Goal: Information Seeking & Learning: Learn about a topic

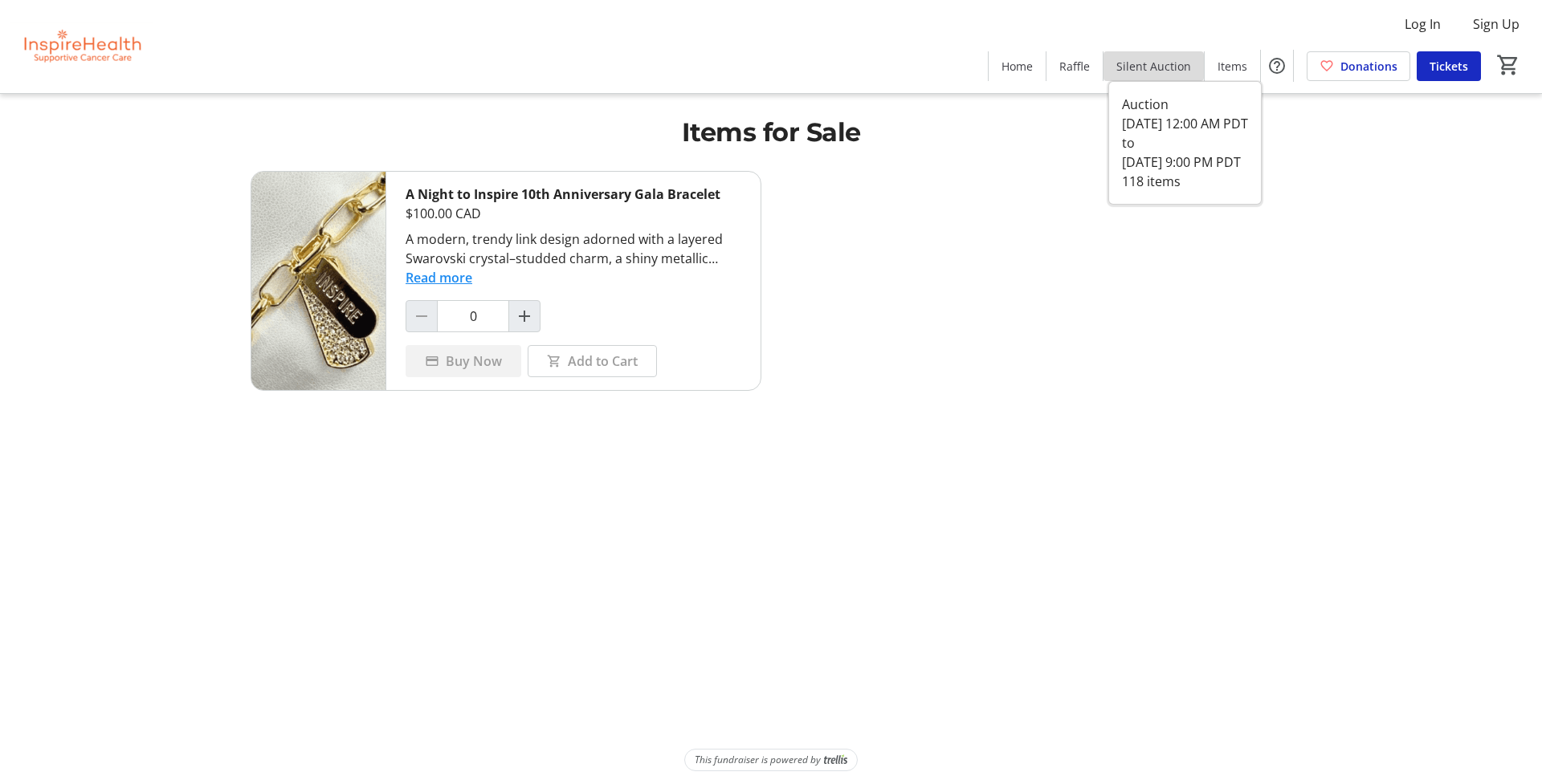
click at [1176, 67] on span "Silent Auction" at bounding box center [1154, 65] width 75 height 17
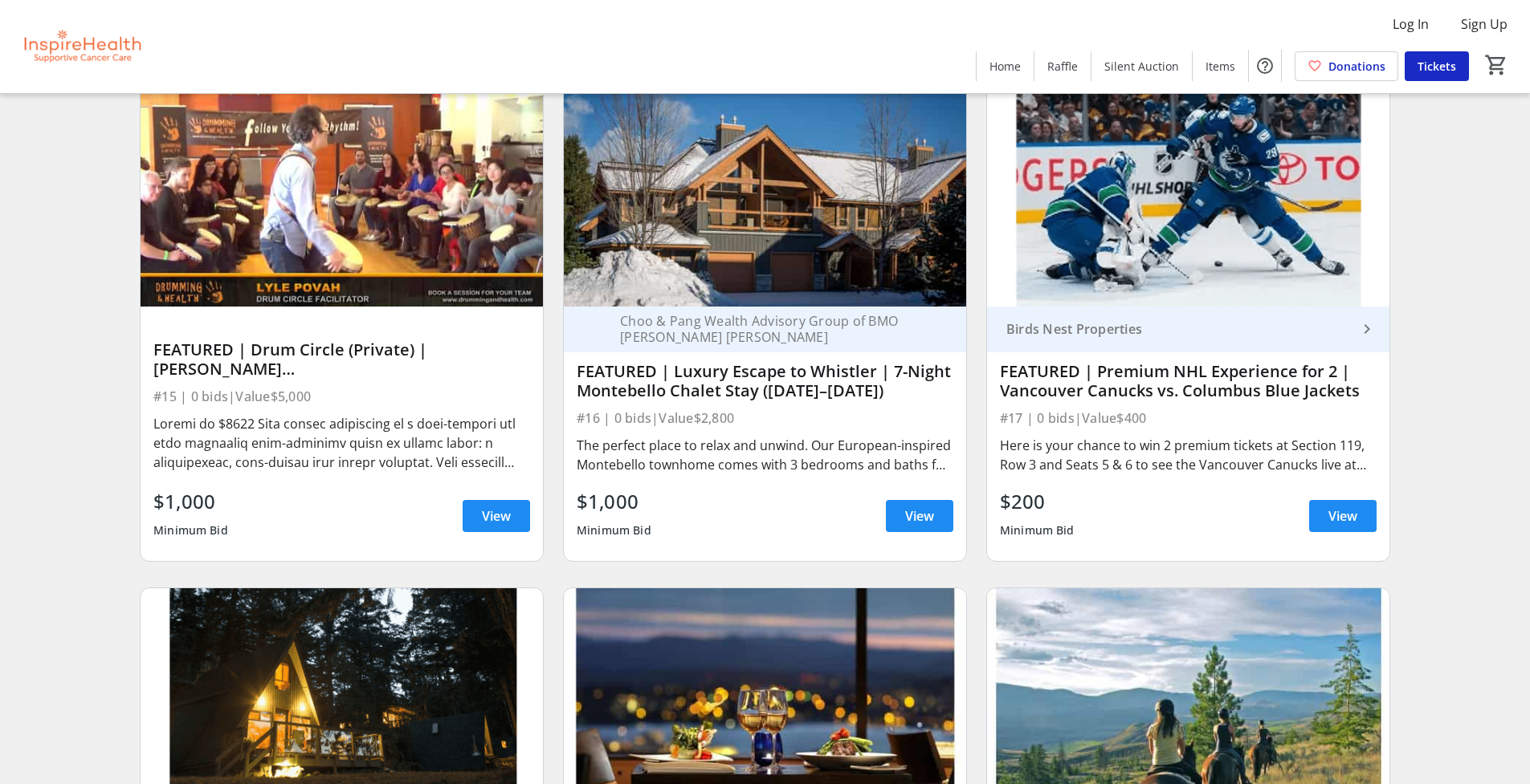
scroll to position [715, 0]
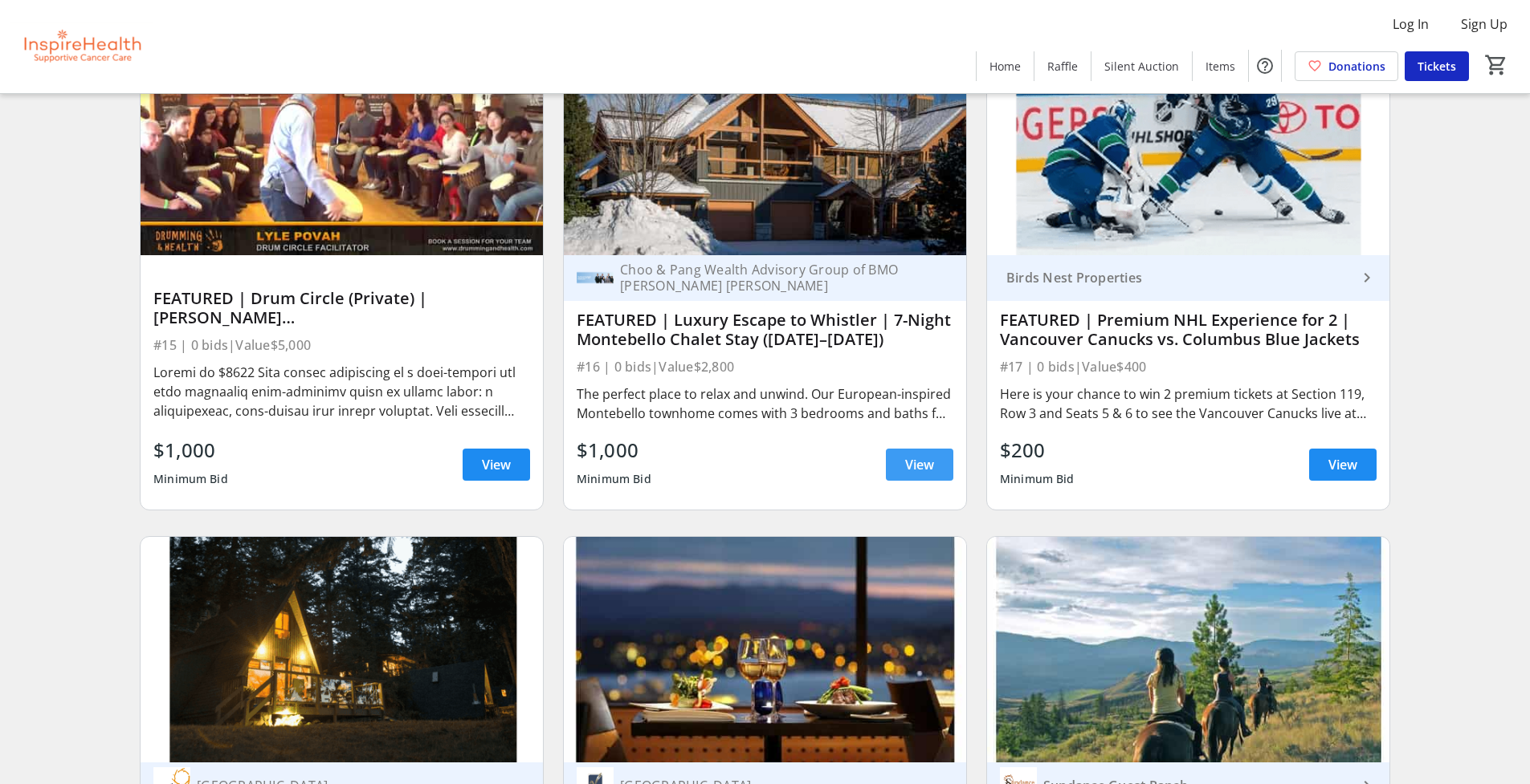
click at [929, 457] on span "View" at bounding box center [919, 465] width 29 height 19
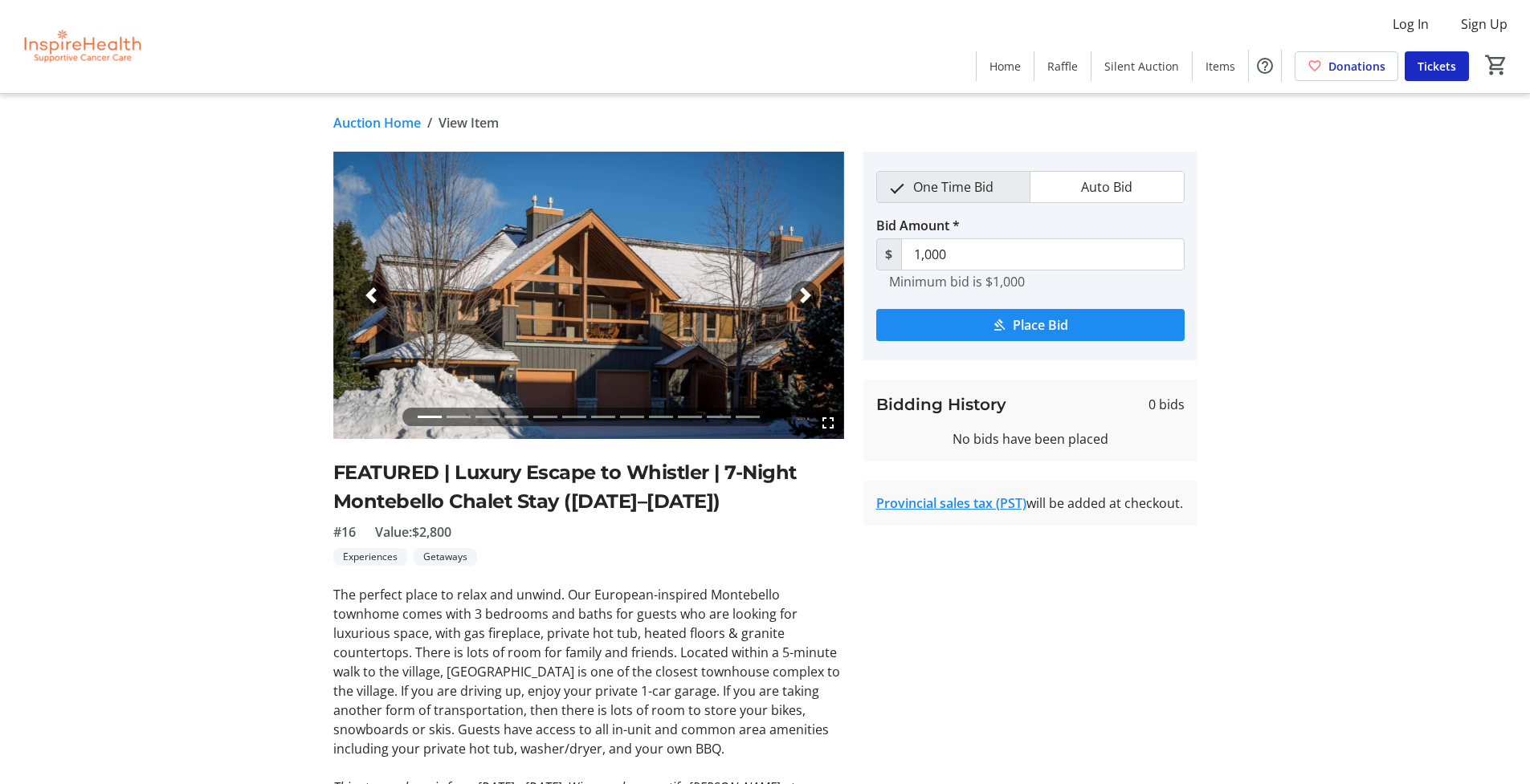
click at [803, 300] on span "button" at bounding box center [805, 295] width 16 height 16
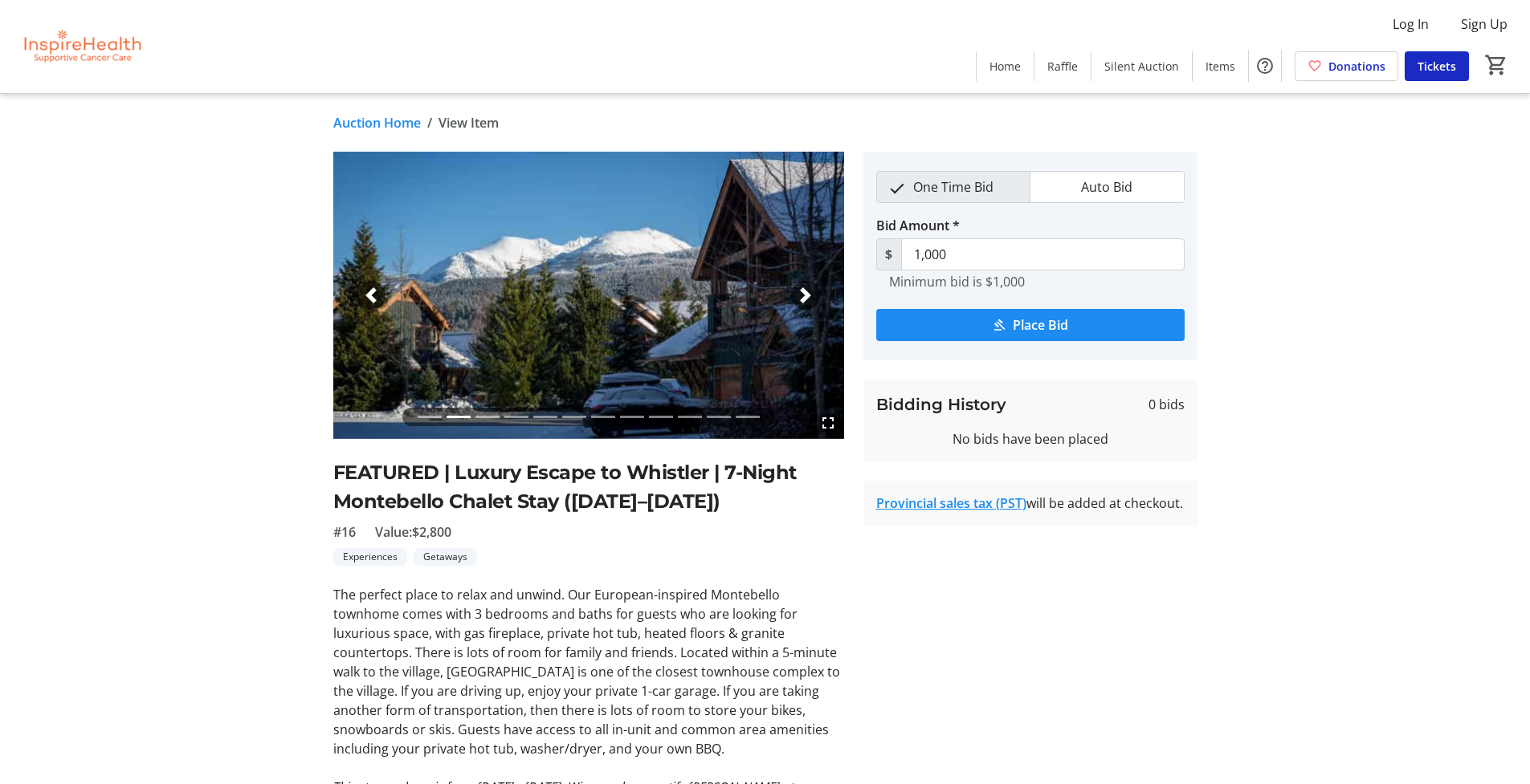
click at [803, 300] on span "button" at bounding box center [805, 295] width 16 height 16
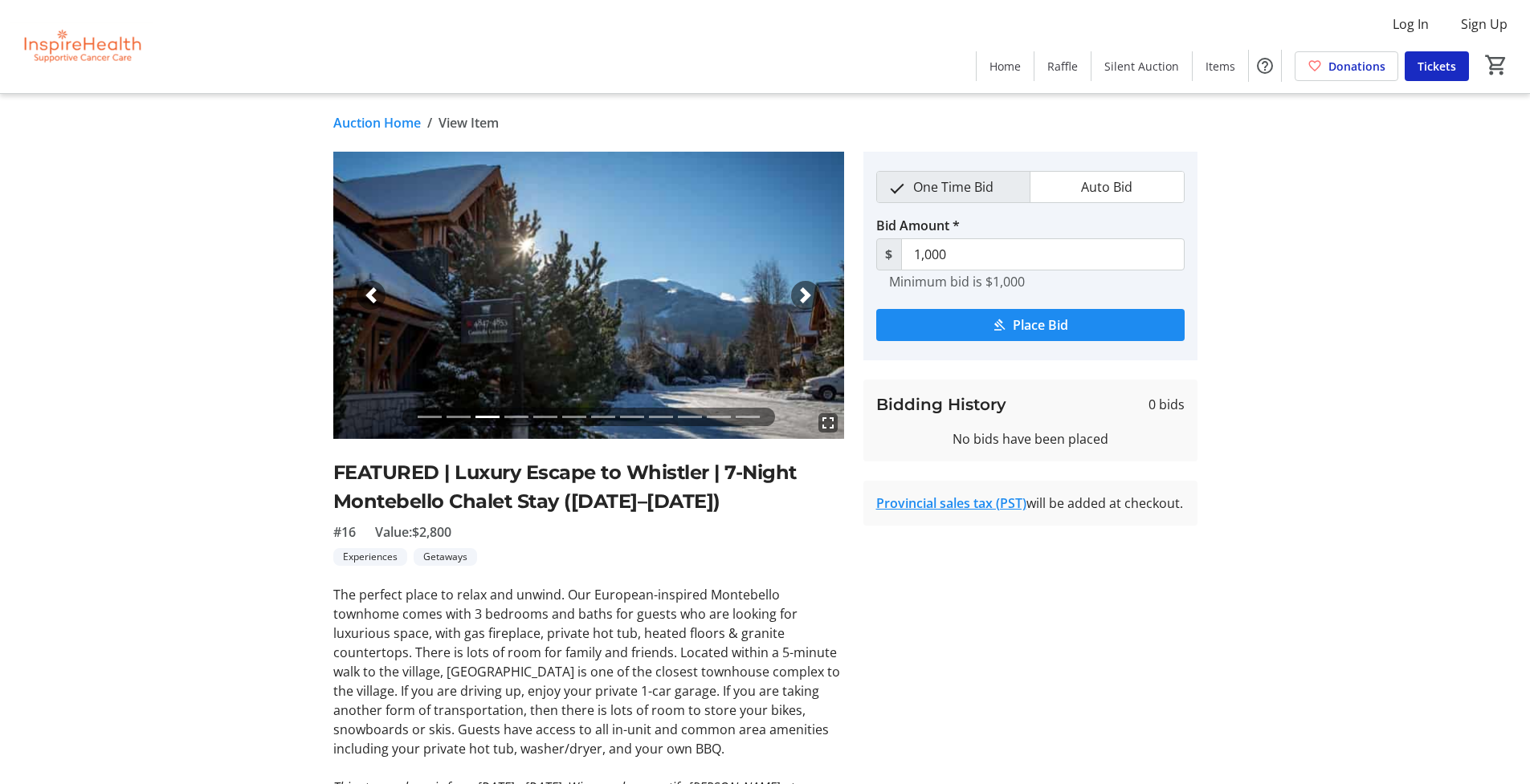
click at [803, 300] on span "button" at bounding box center [805, 295] width 16 height 16
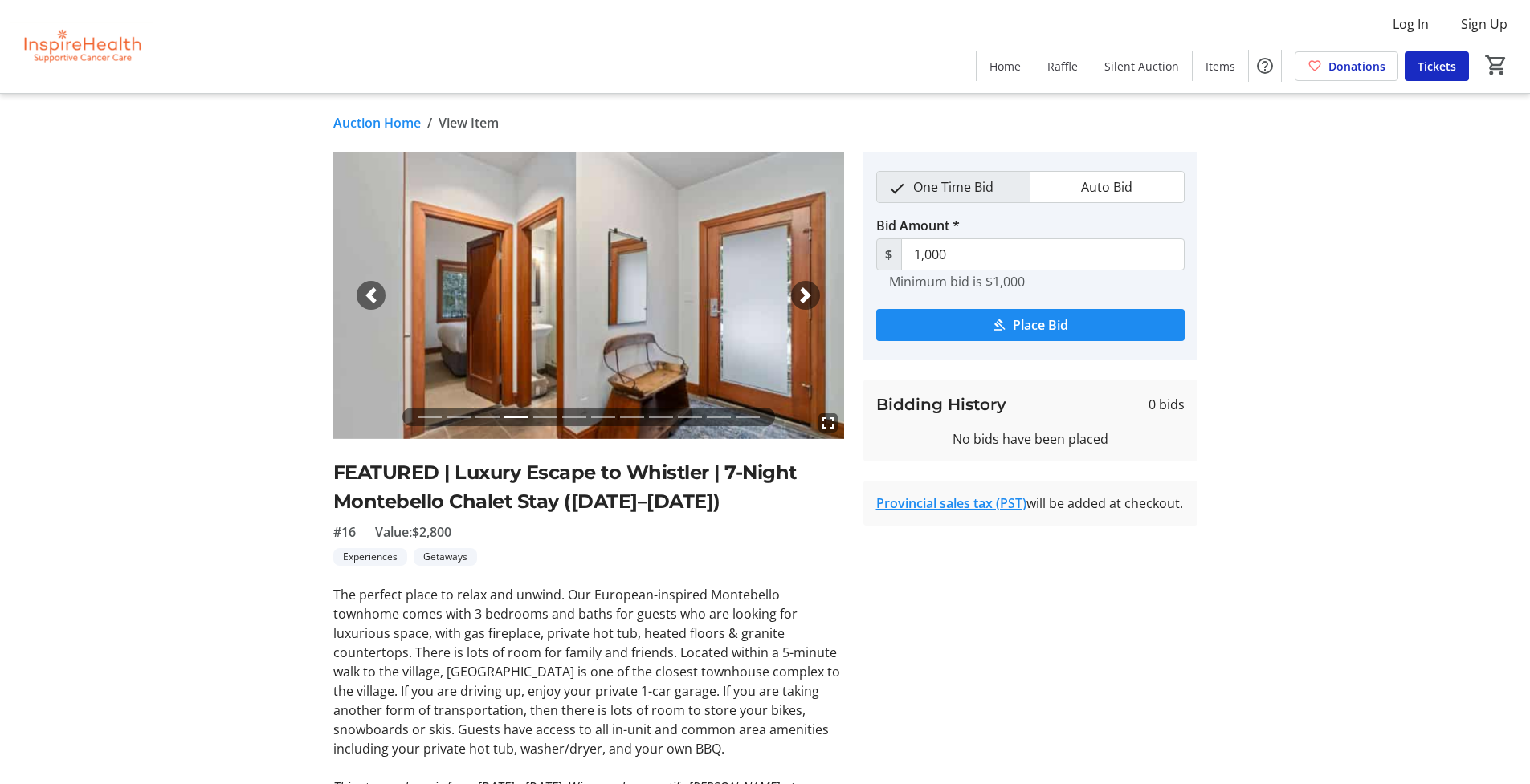
click at [803, 300] on span "button" at bounding box center [805, 295] width 16 height 16
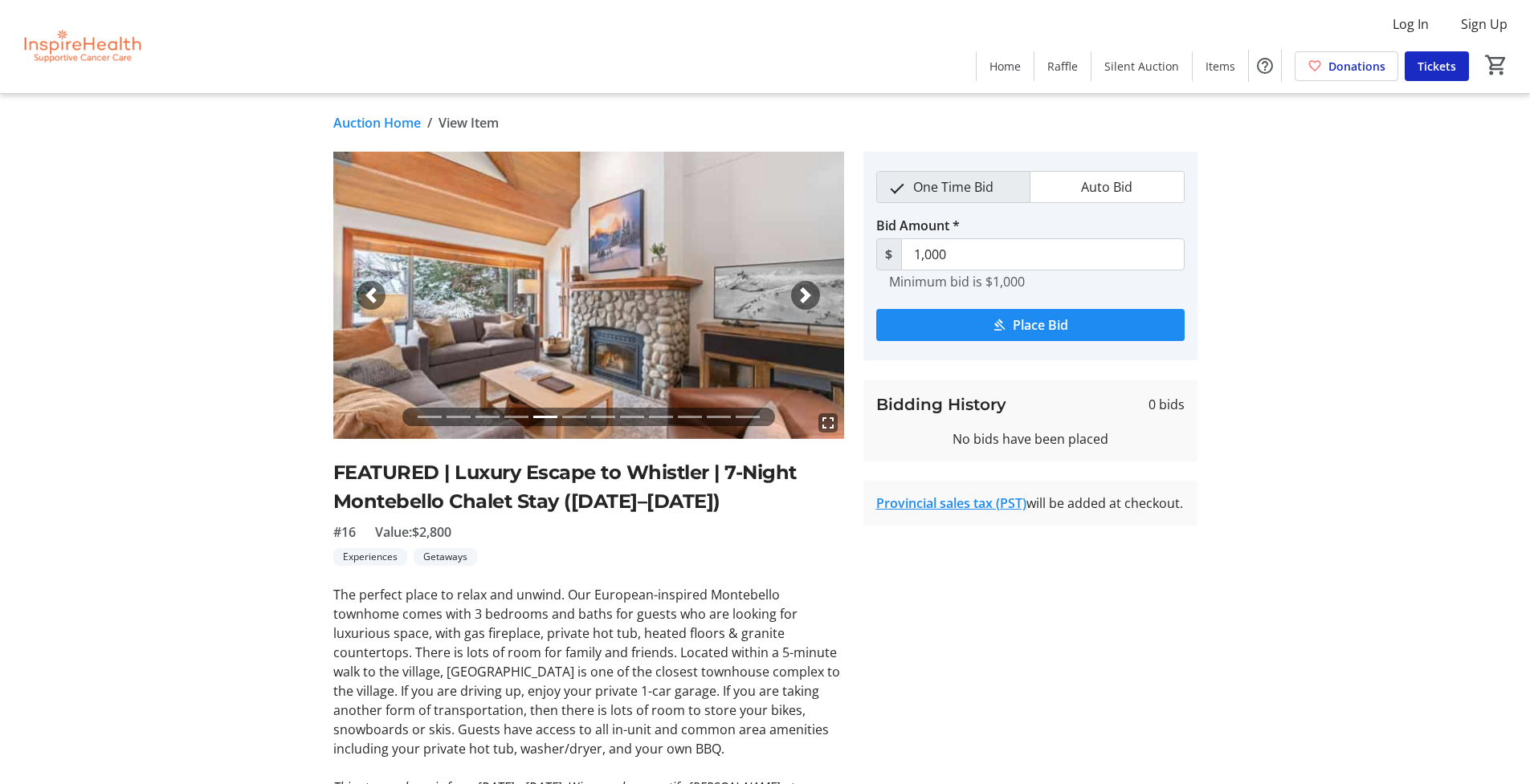
click at [804, 302] on span "button" at bounding box center [805, 295] width 16 height 16
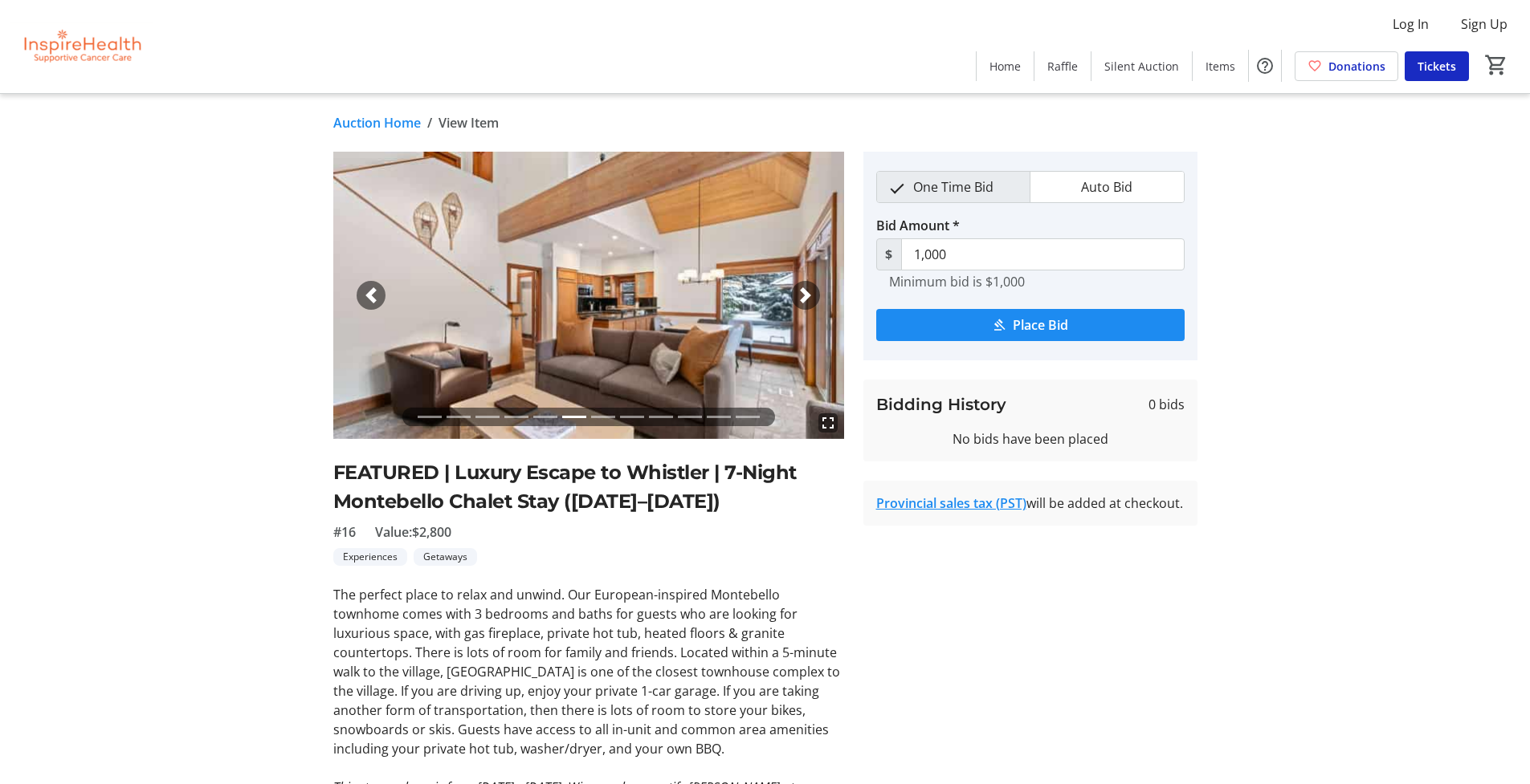
click at [804, 302] on span "button" at bounding box center [805, 295] width 16 height 16
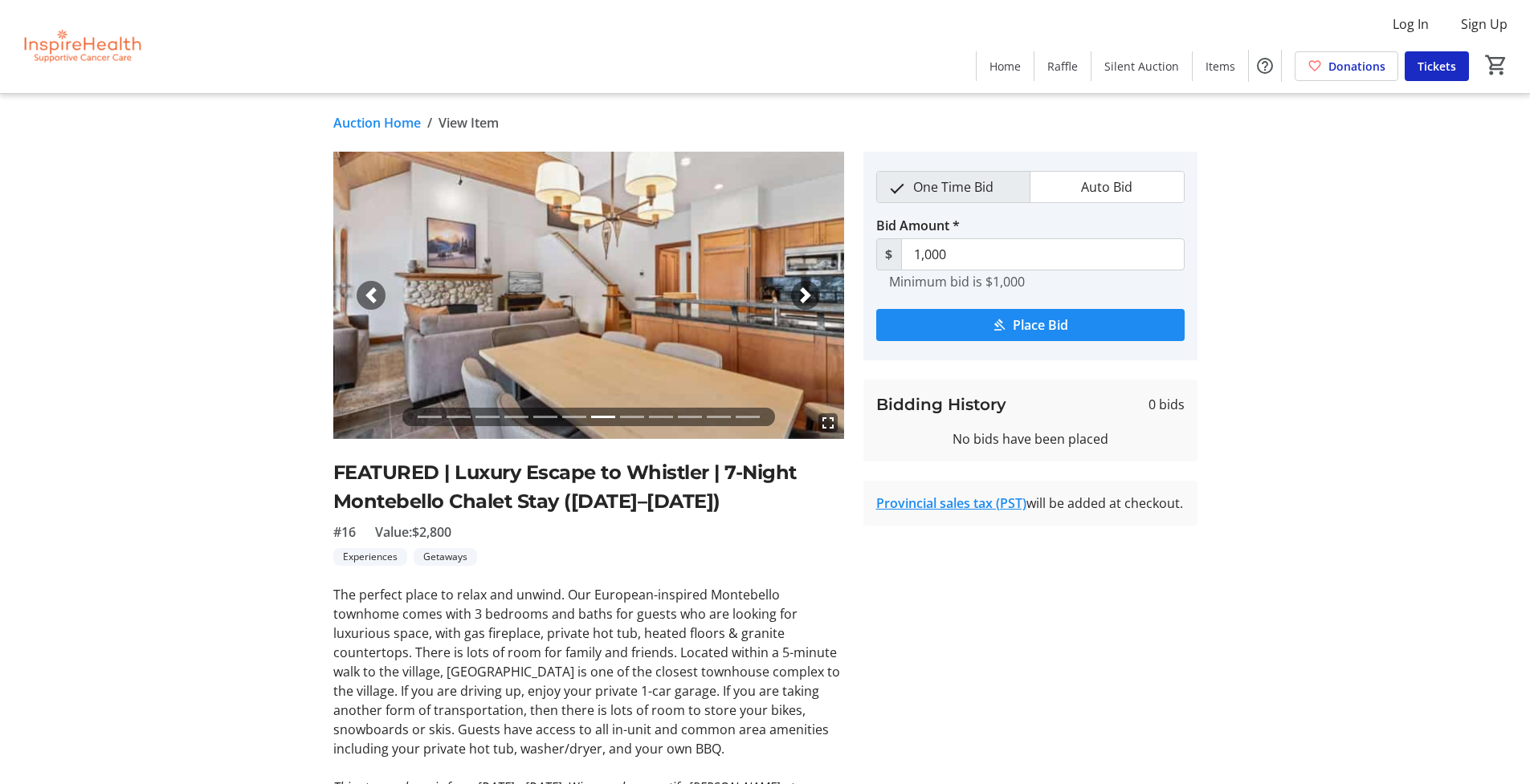
click at [804, 302] on span "button" at bounding box center [805, 295] width 16 height 16
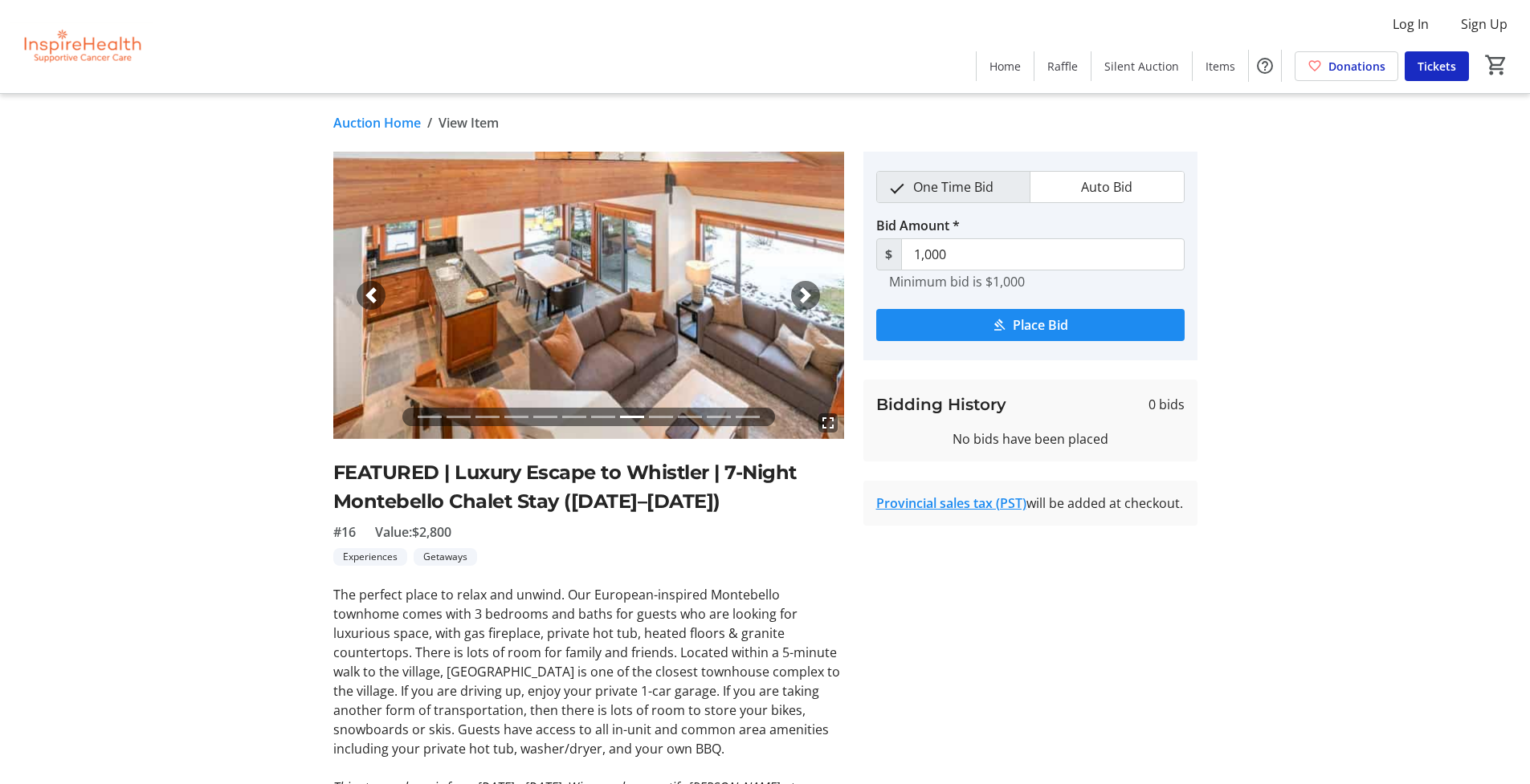
click at [804, 302] on span "button" at bounding box center [805, 295] width 16 height 16
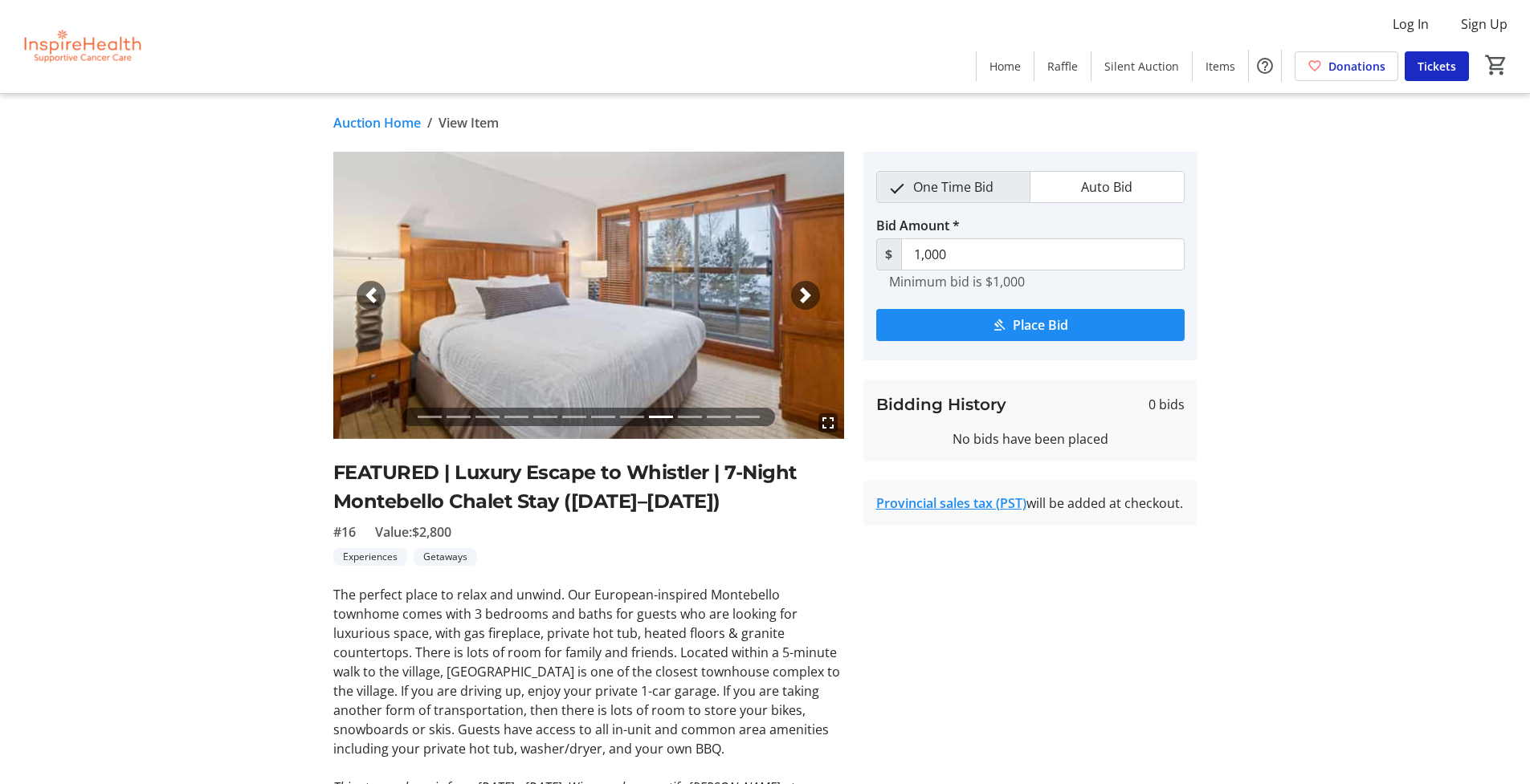
click at [804, 302] on span "button" at bounding box center [805, 295] width 16 height 16
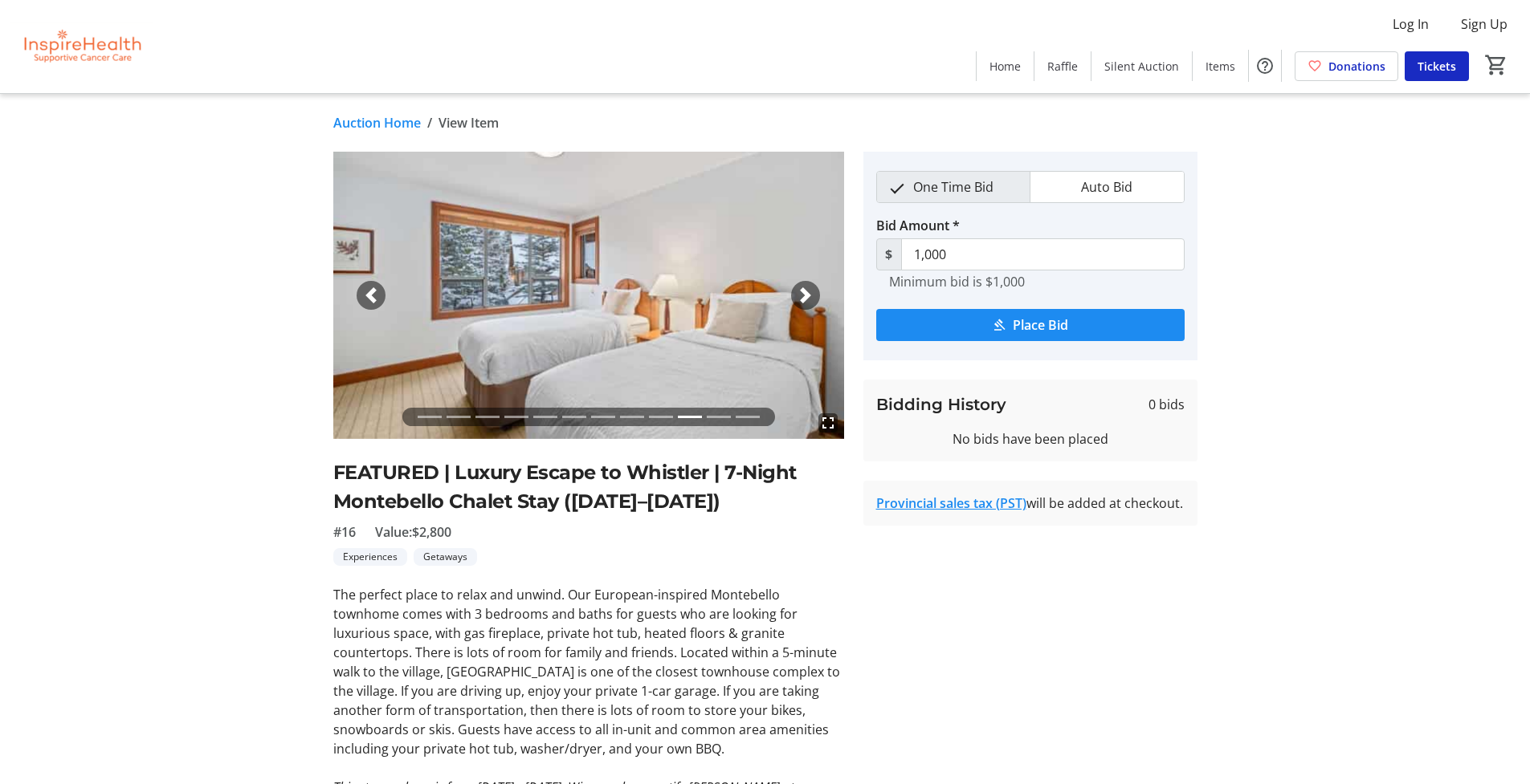
click at [806, 298] on span "button" at bounding box center [805, 295] width 16 height 16
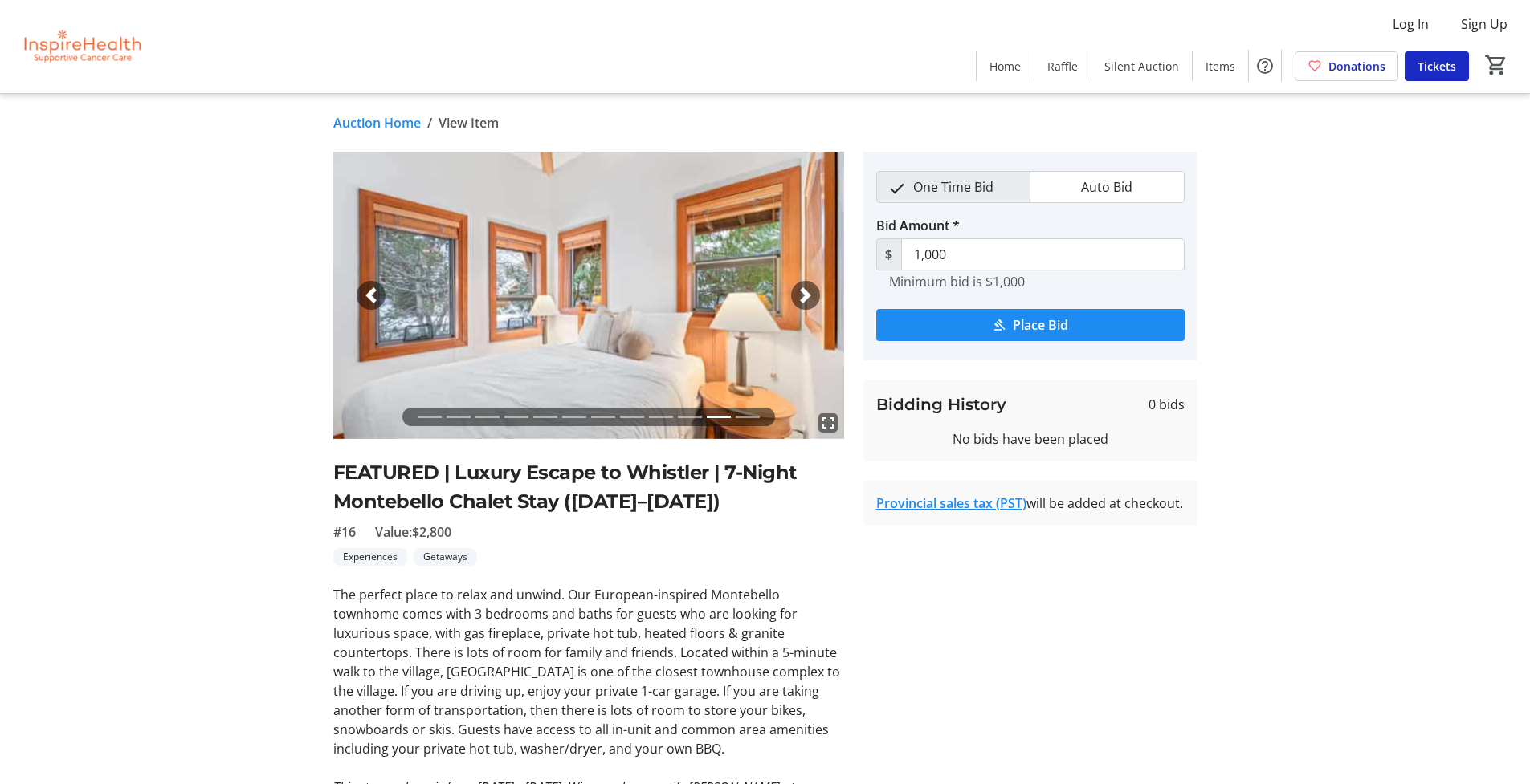
click at [806, 298] on span "button" at bounding box center [805, 295] width 16 height 16
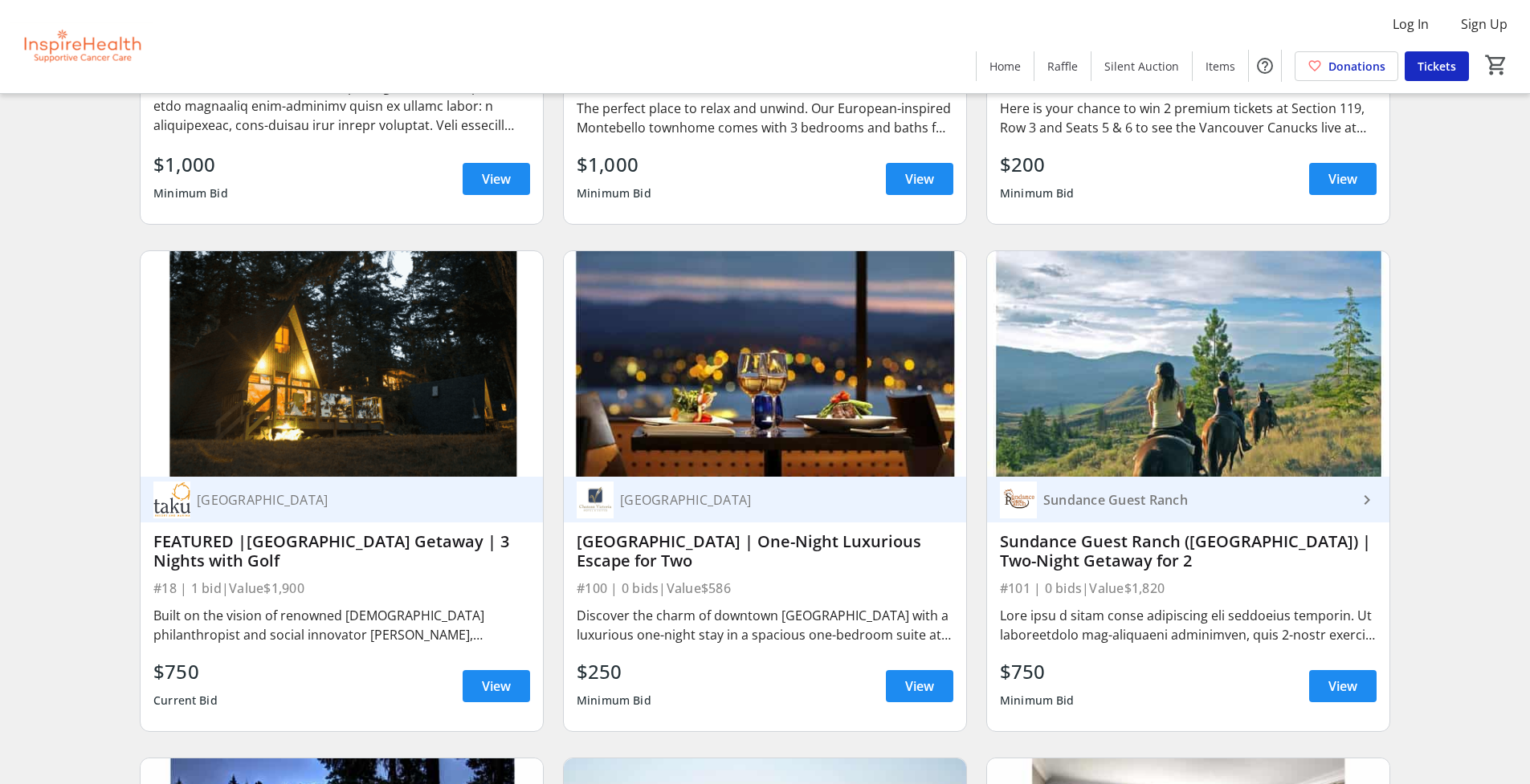
scroll to position [1030, 0]
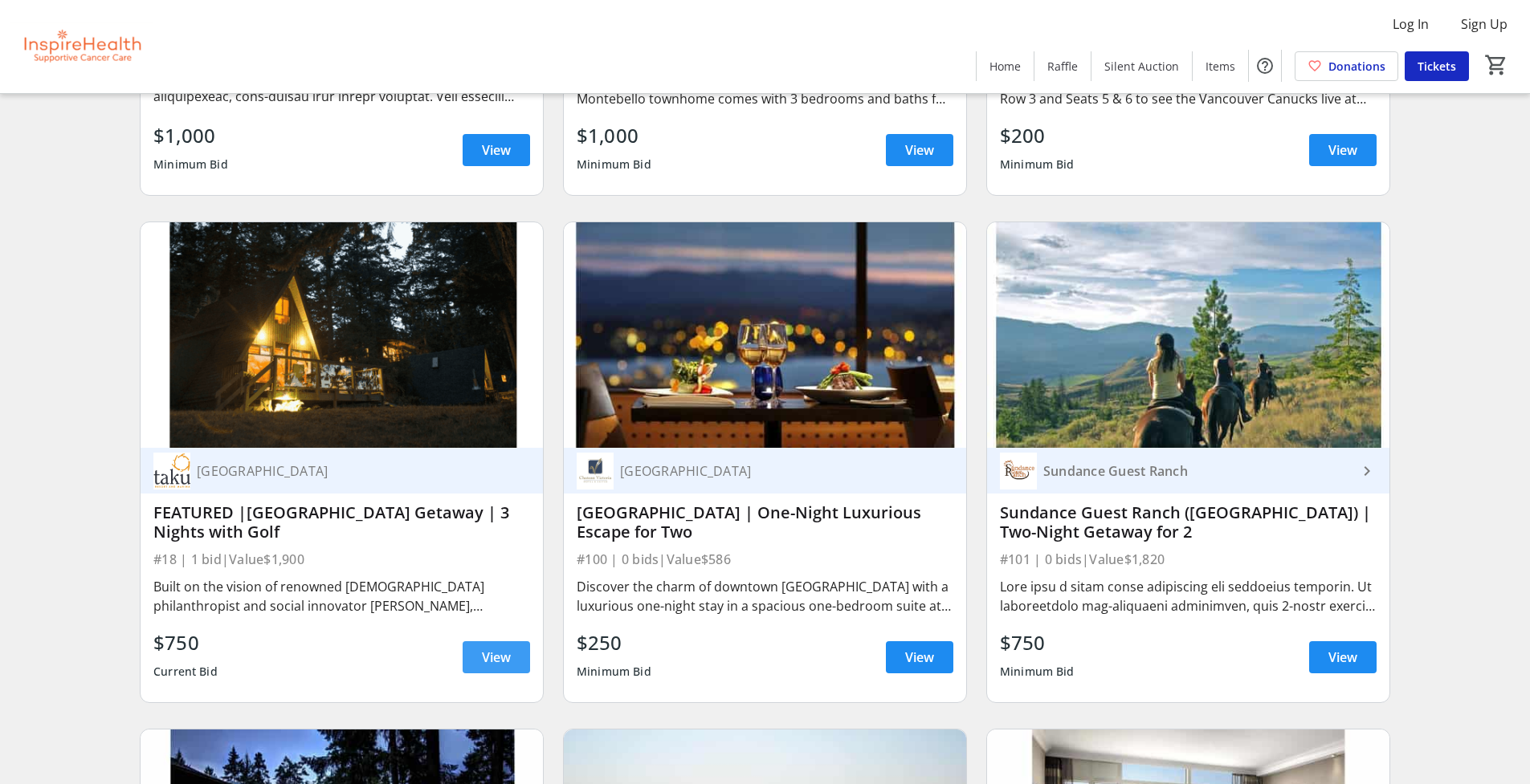
click at [491, 667] on span "View" at bounding box center [496, 658] width 29 height 19
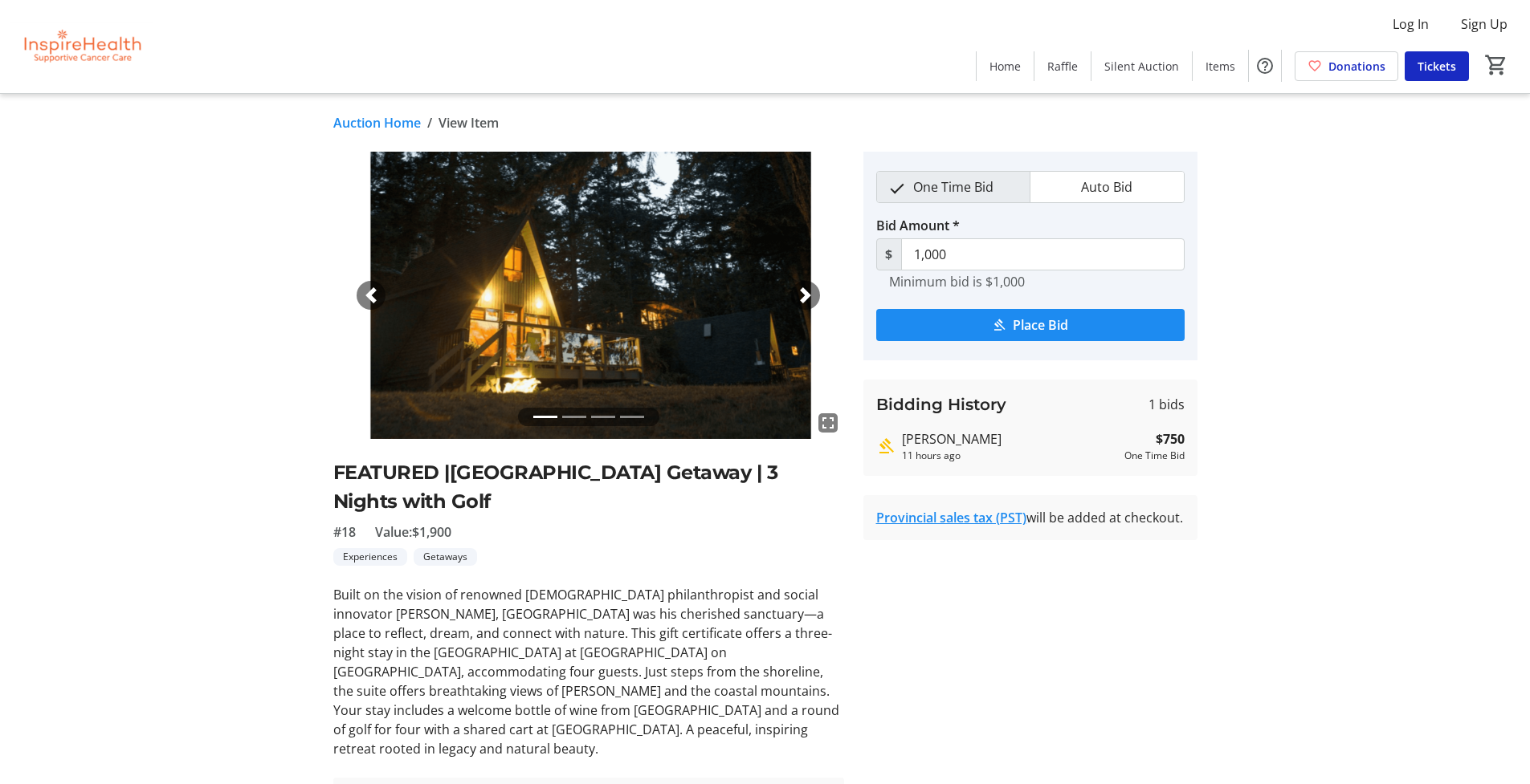
click at [811, 298] on span "button" at bounding box center [805, 295] width 16 height 16
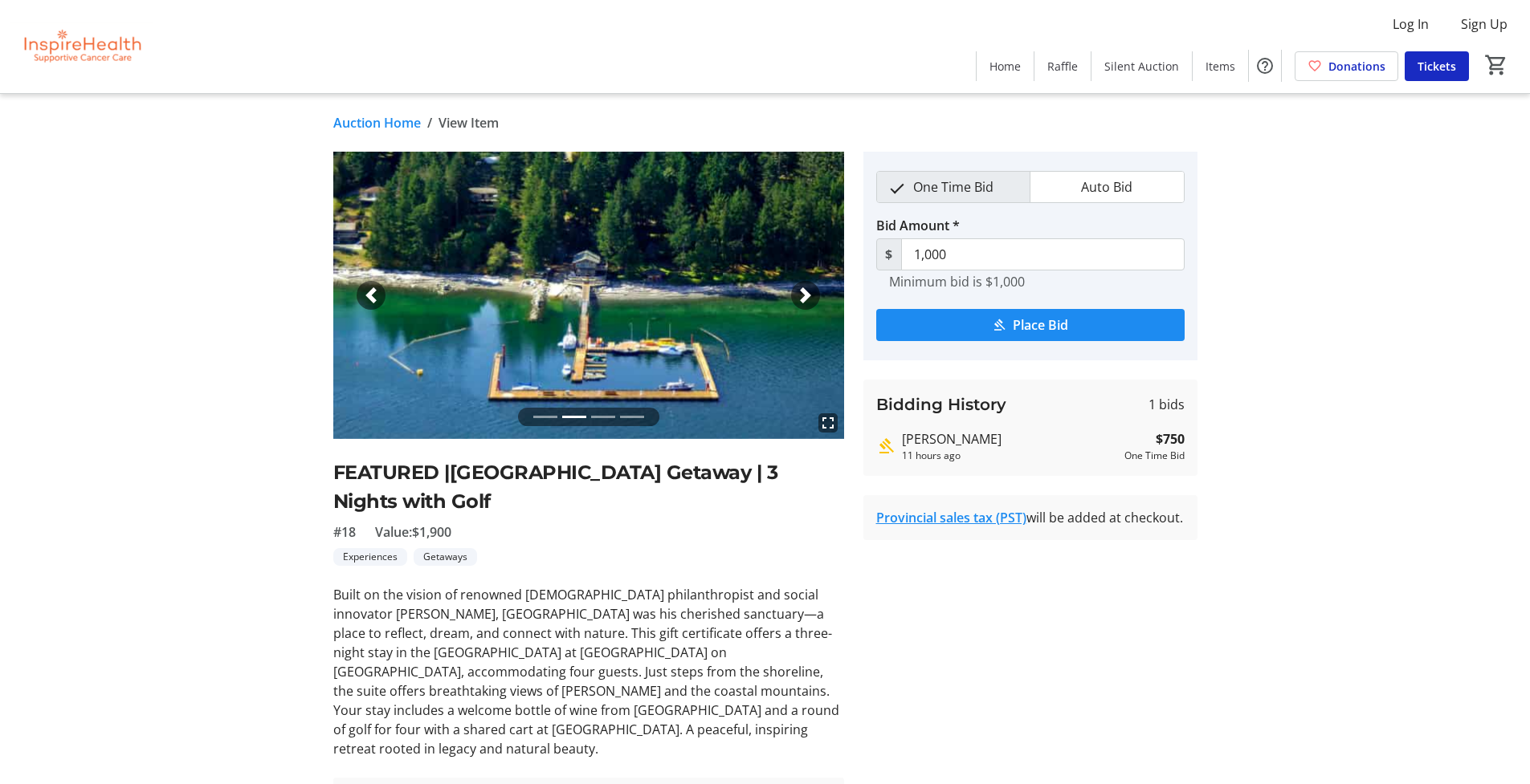
click at [811, 298] on span "button" at bounding box center [805, 295] width 16 height 16
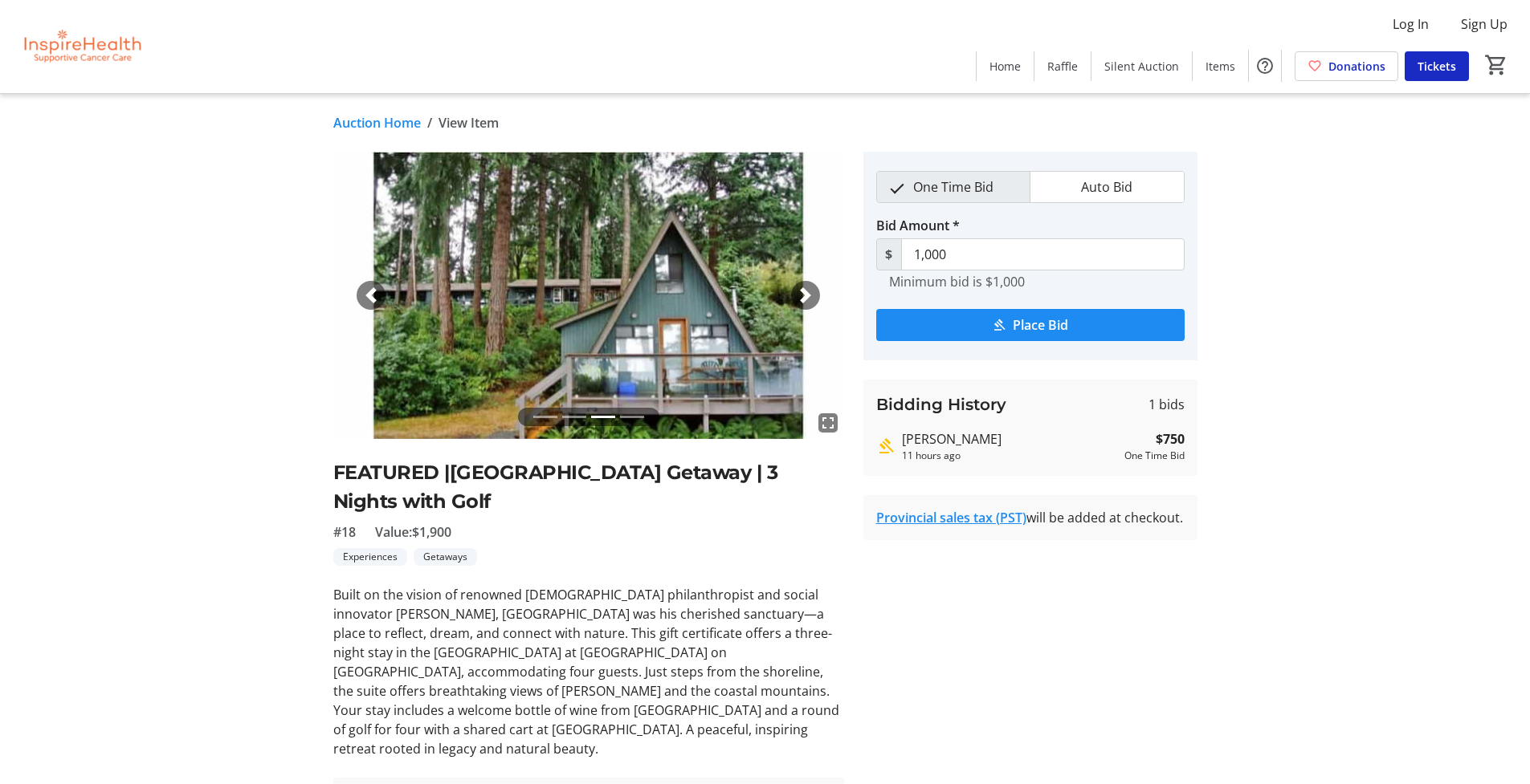
click at [811, 298] on span "button" at bounding box center [805, 295] width 16 height 16
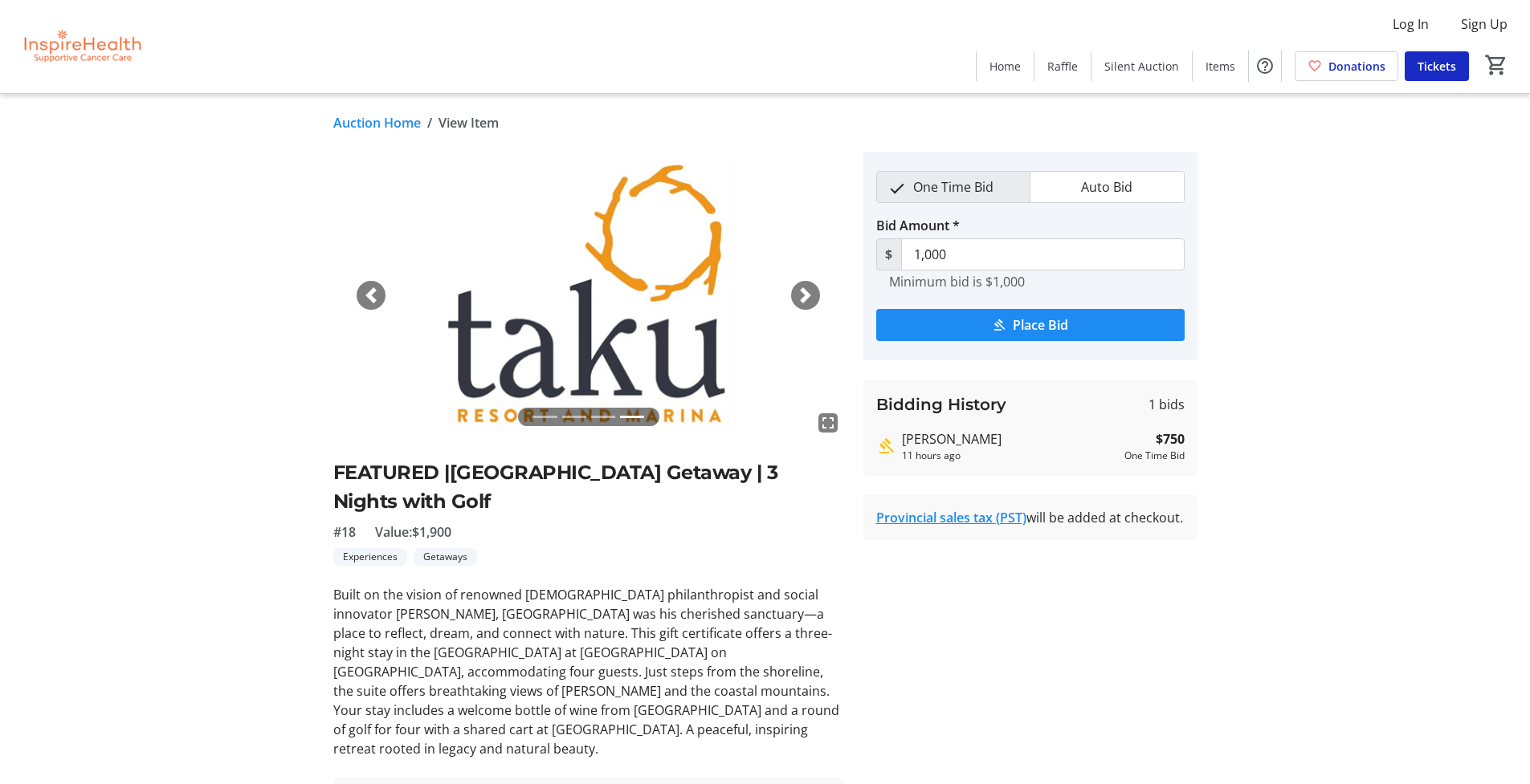
click at [811, 298] on span "button" at bounding box center [805, 295] width 16 height 16
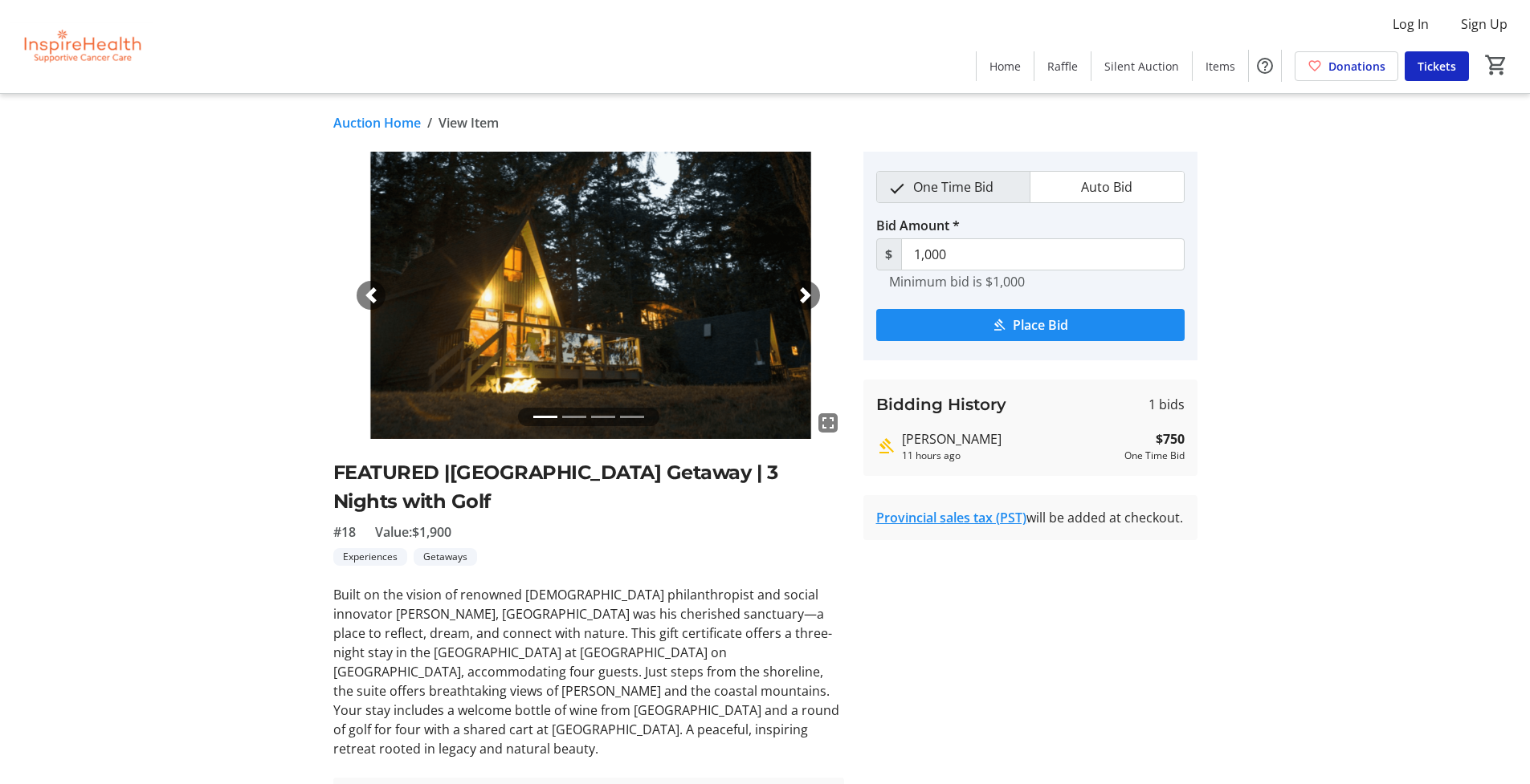
click at [811, 298] on span "button" at bounding box center [805, 295] width 16 height 16
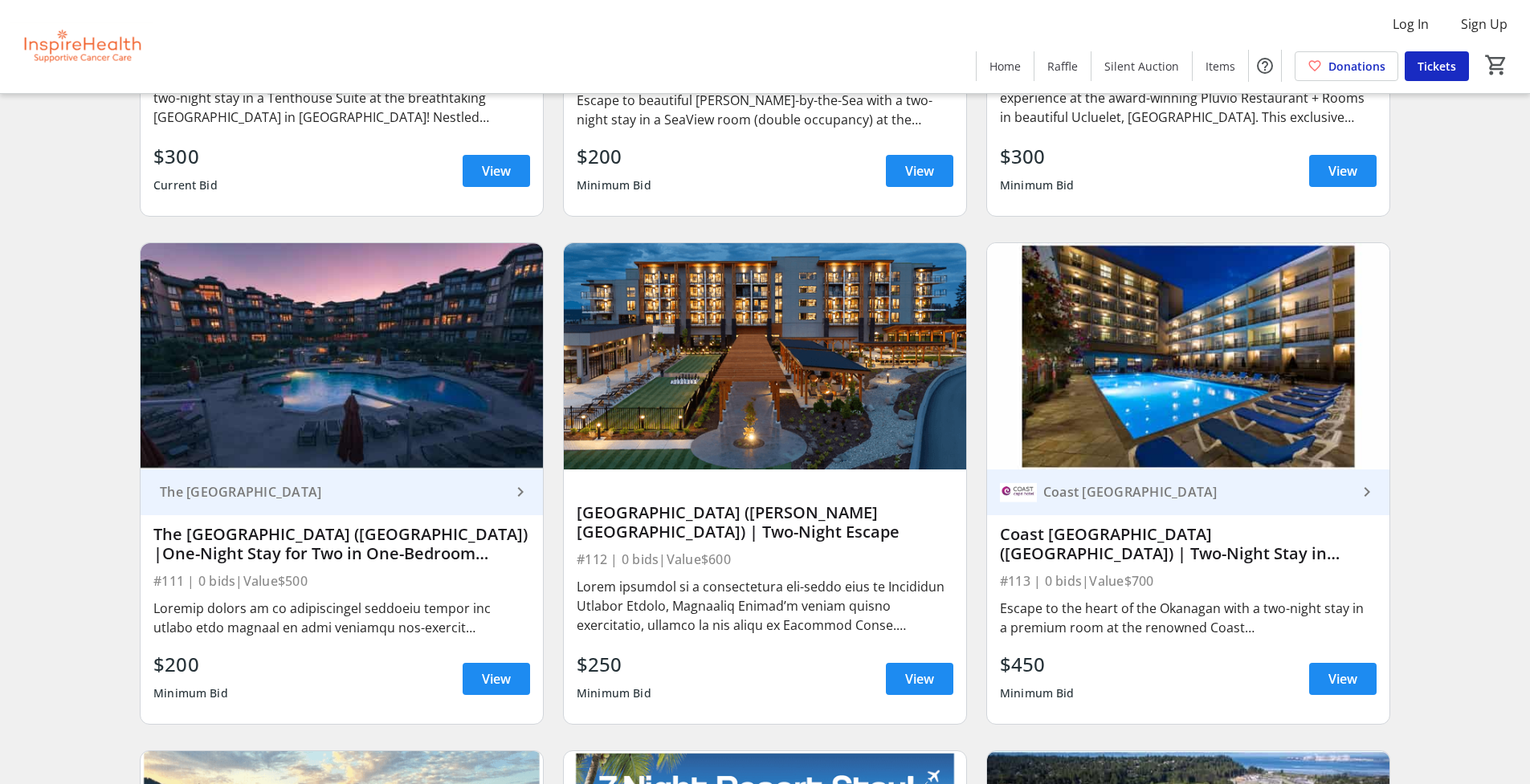
scroll to position [3044, 0]
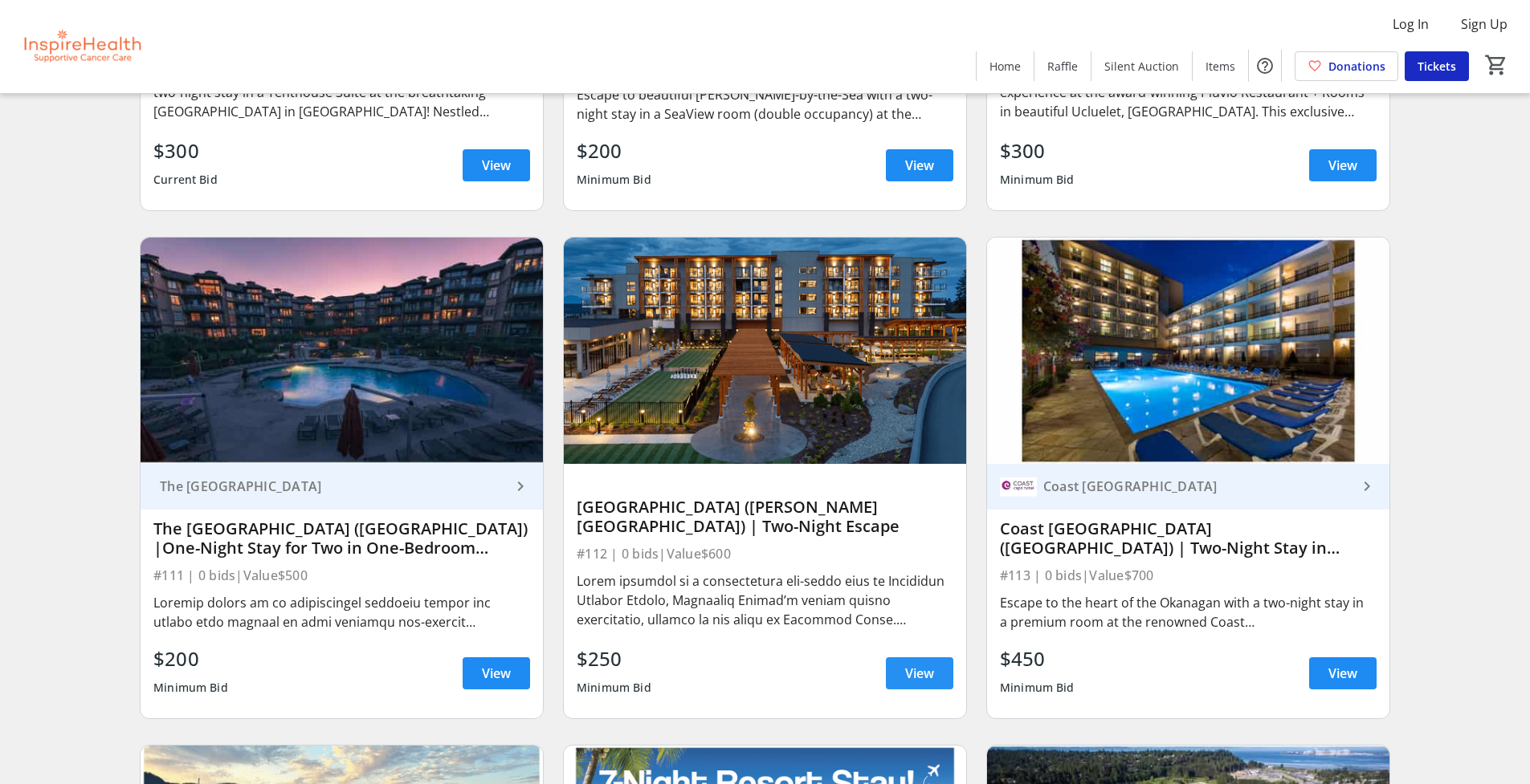
click at [922, 673] on span "View" at bounding box center [919, 673] width 29 height 19
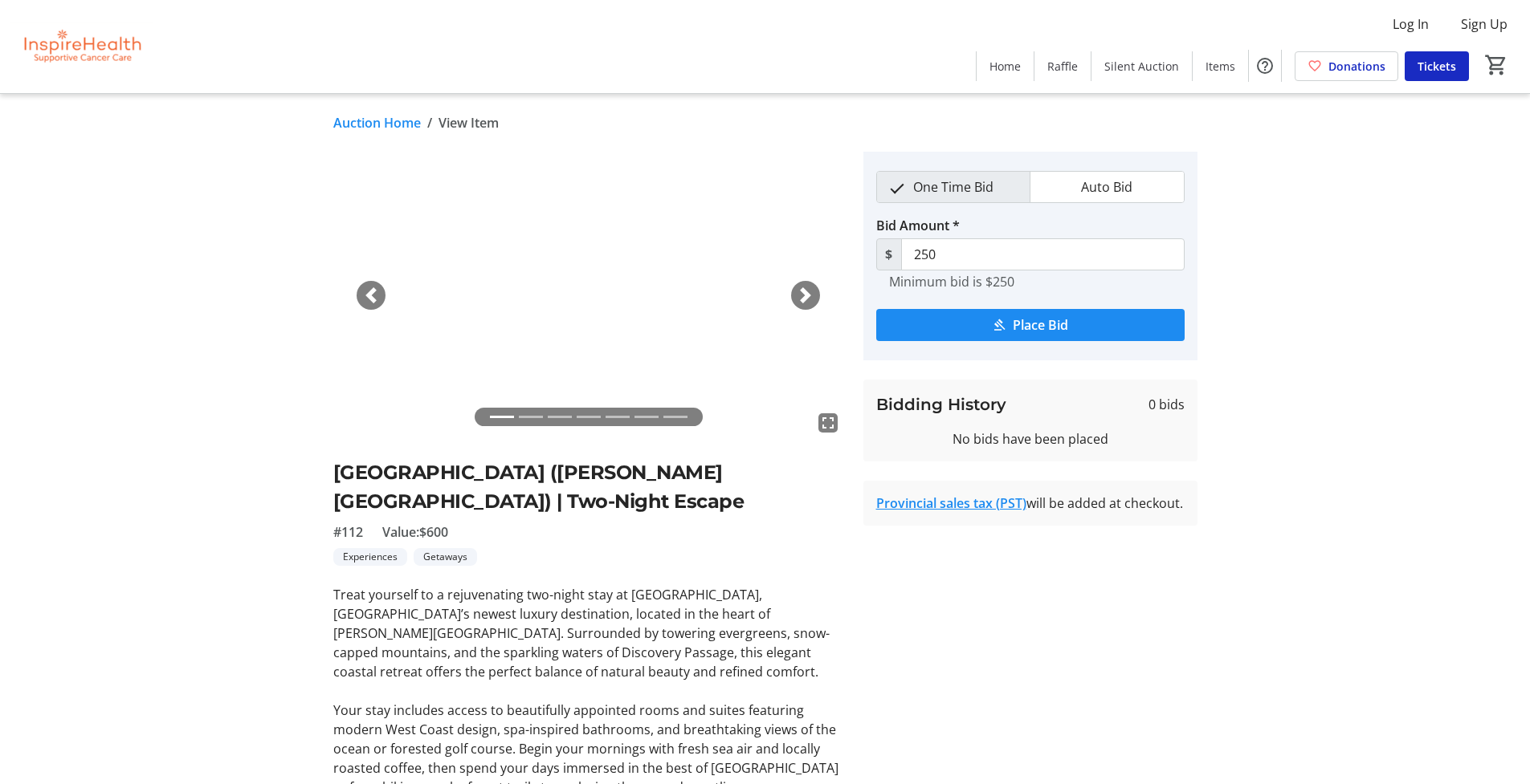
click at [805, 295] on span "button" at bounding box center [805, 295] width 16 height 16
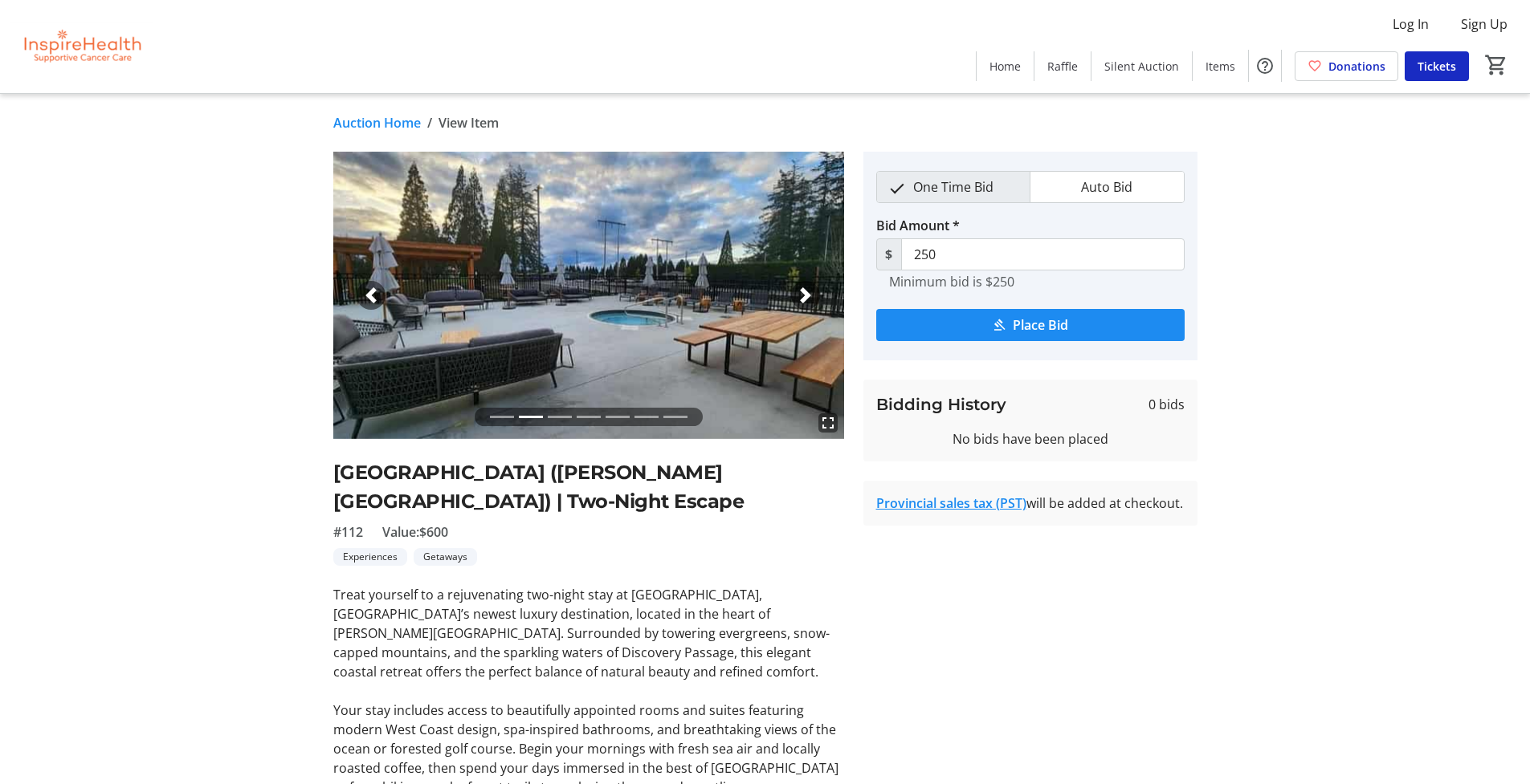
click at [805, 295] on span "button" at bounding box center [805, 295] width 16 height 16
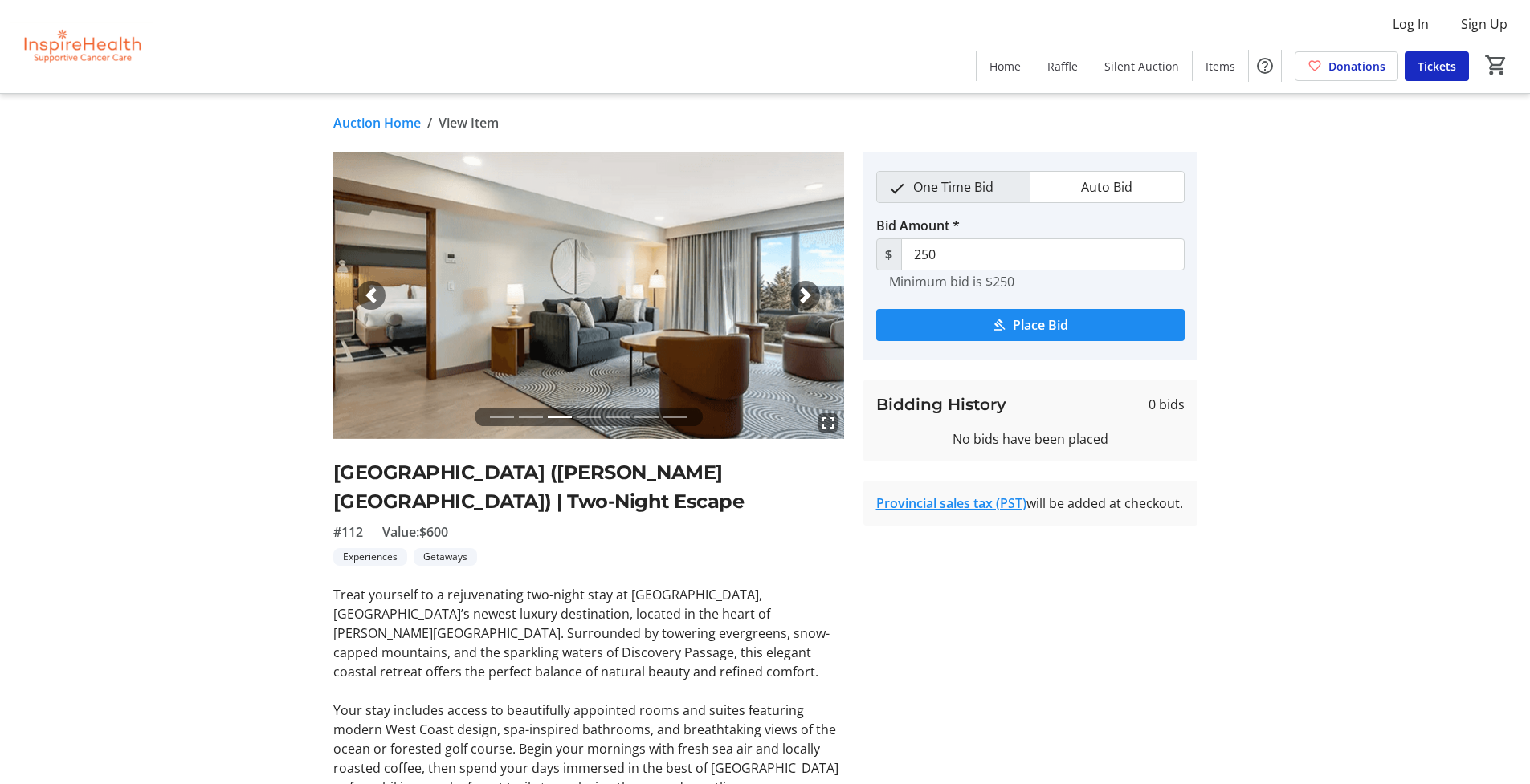
click at [805, 295] on span "button" at bounding box center [805, 295] width 16 height 16
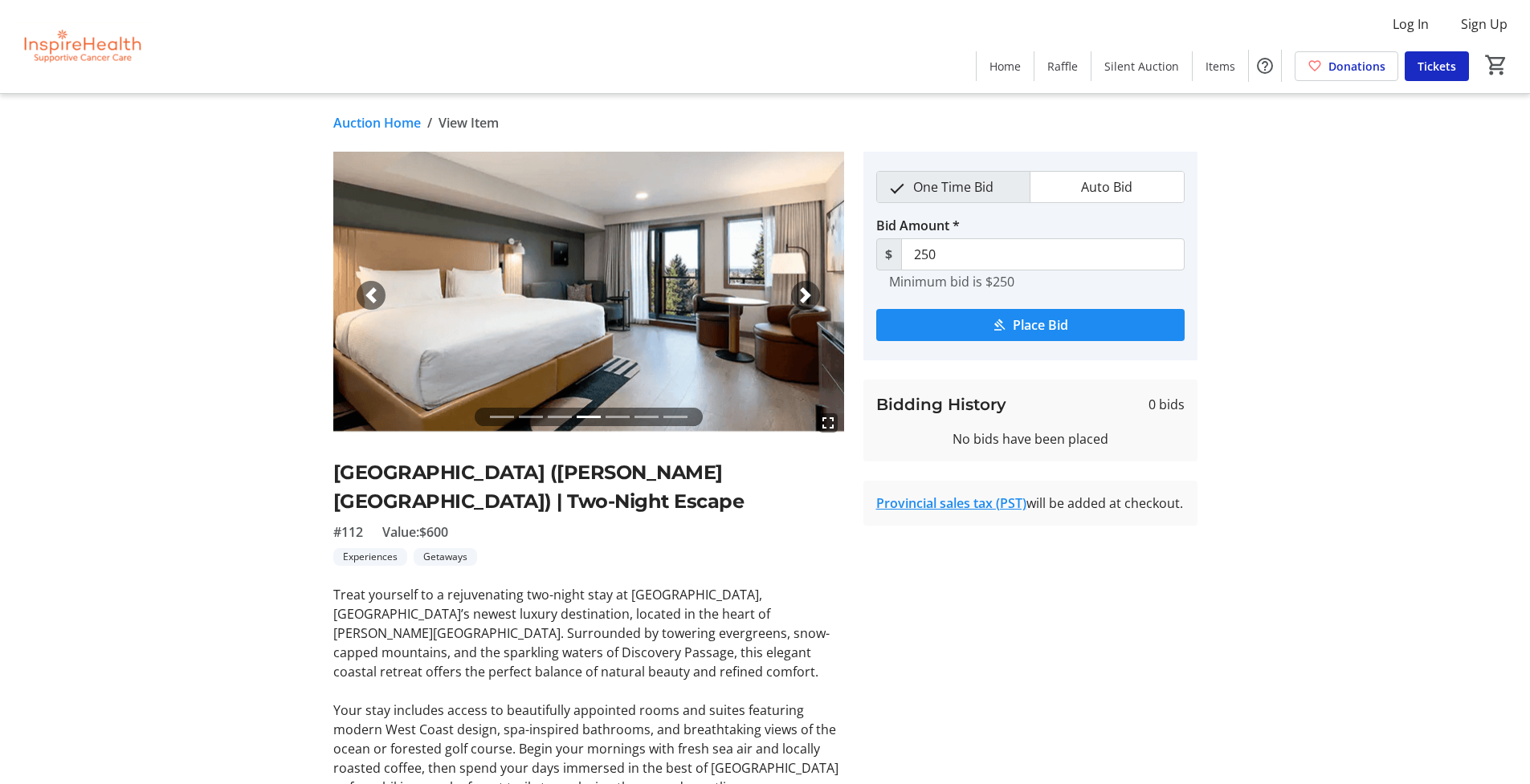
click at [806, 294] on span "button" at bounding box center [805, 295] width 16 height 16
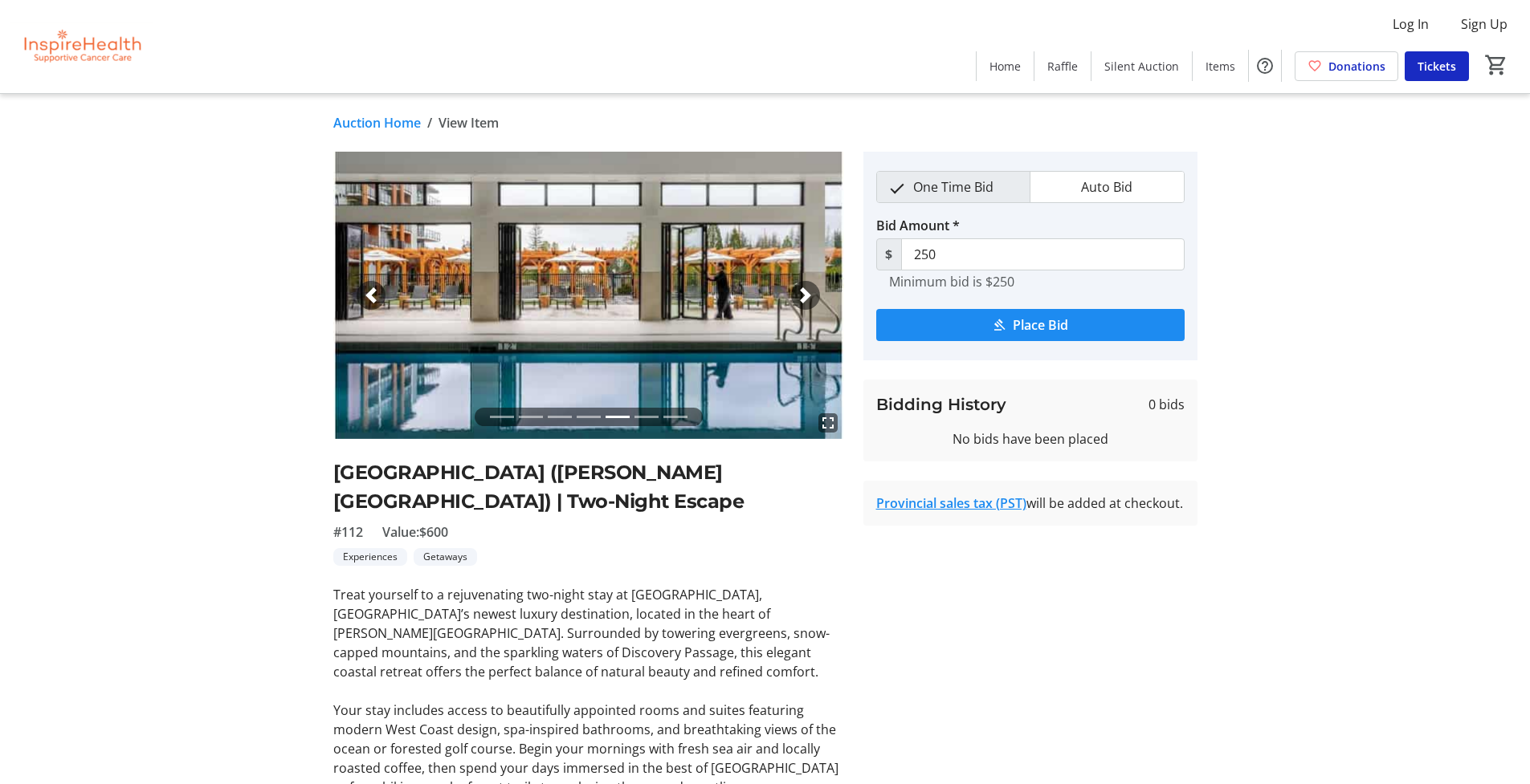
click at [806, 294] on span "button" at bounding box center [805, 295] width 16 height 16
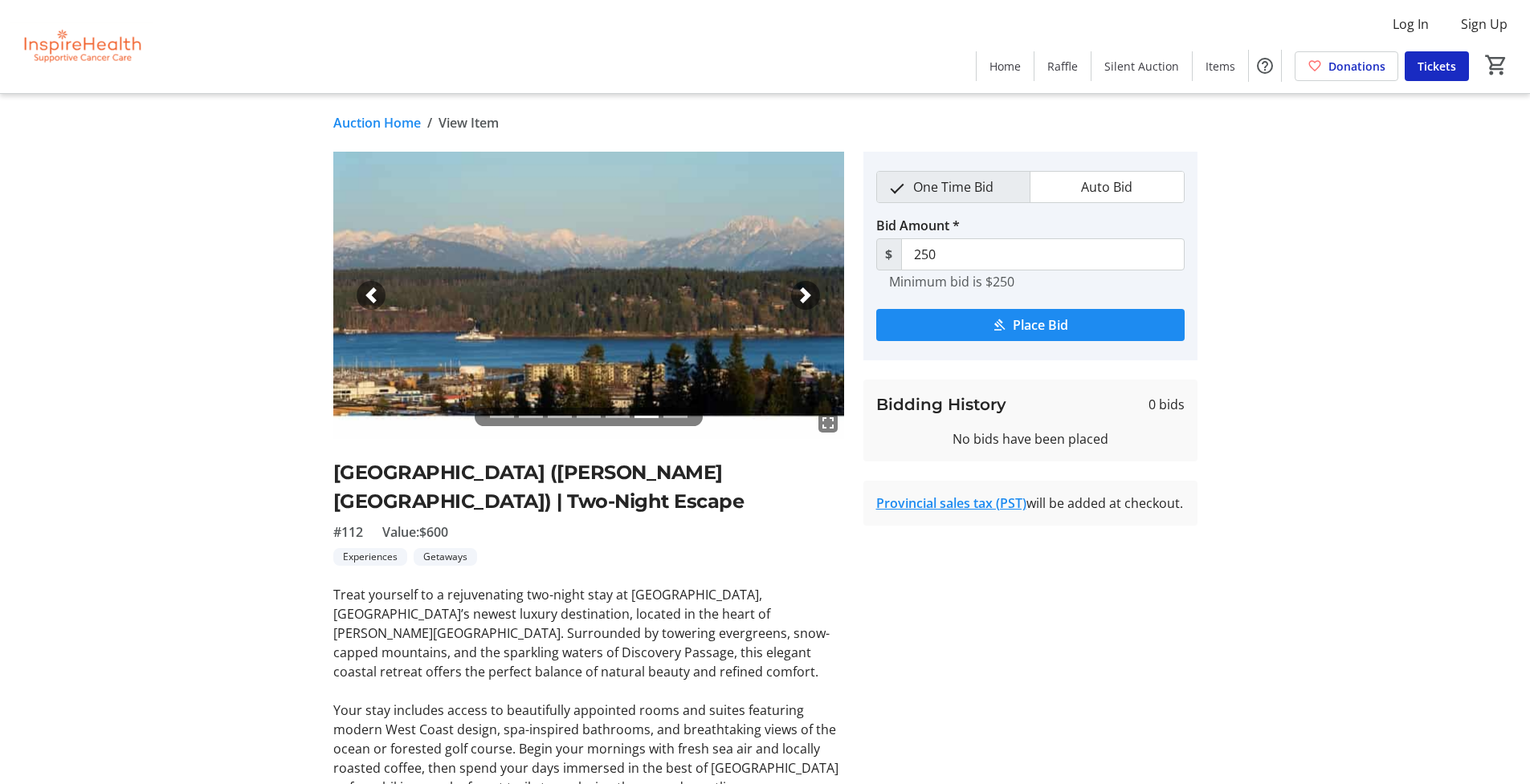
click at [806, 294] on span "button" at bounding box center [805, 295] width 16 height 16
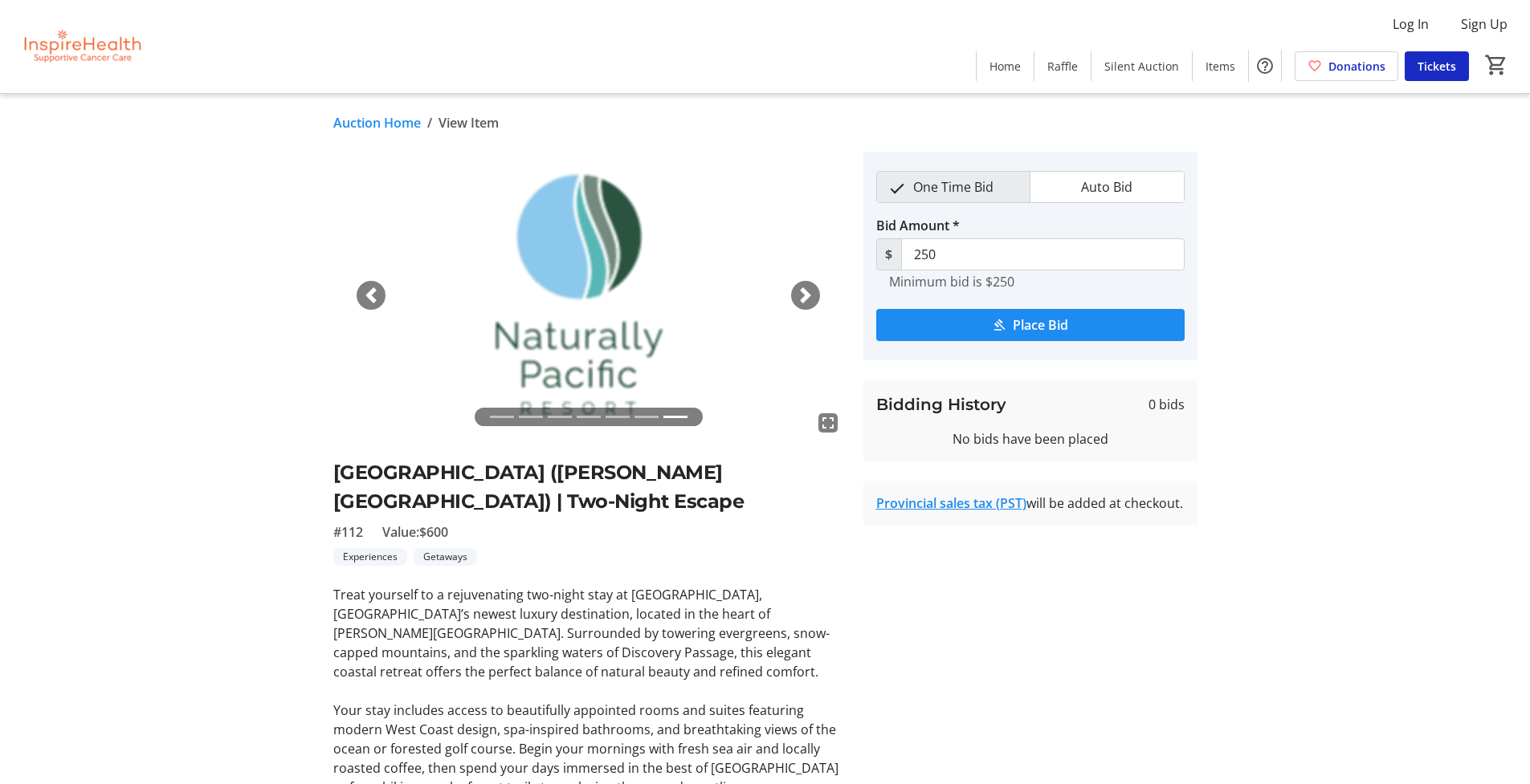
click at [806, 294] on span "button" at bounding box center [805, 295] width 16 height 16
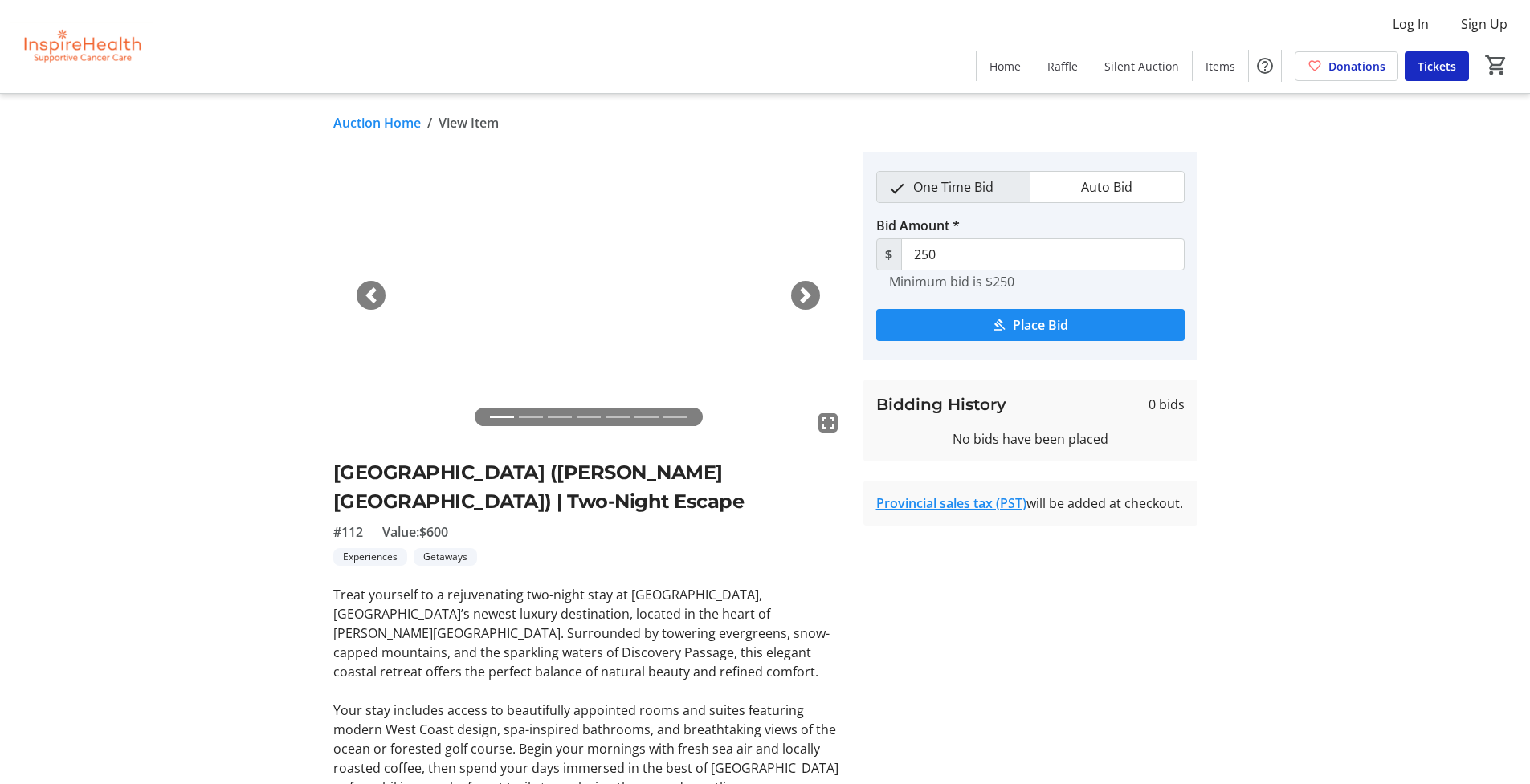
click at [372, 124] on link "Auction Home" at bounding box center [377, 123] width 88 height 19
